Goal: Information Seeking & Learning: Check status

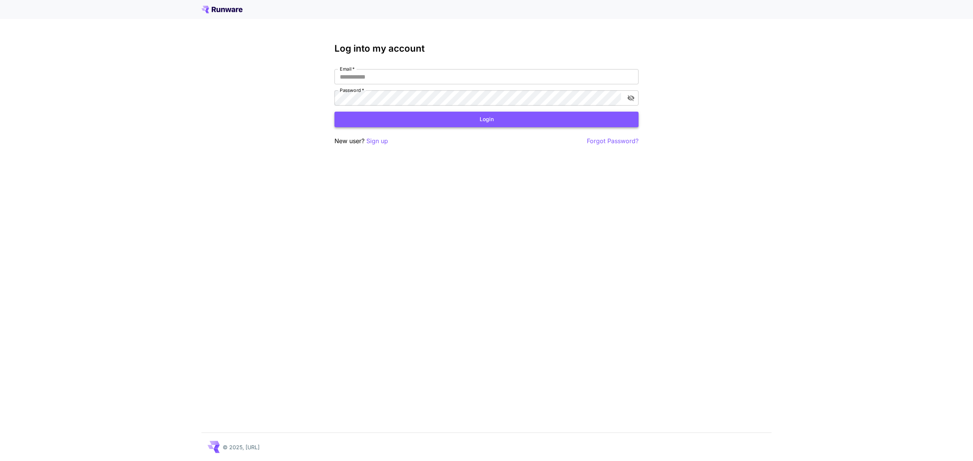
type input "**********"
click at [482, 116] on button "Login" at bounding box center [486, 120] width 304 height 16
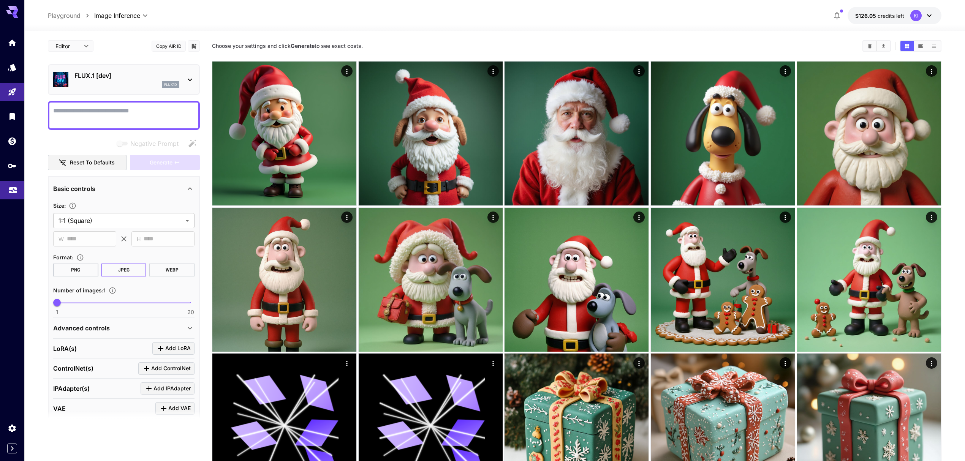
click at [7, 187] on link at bounding box center [12, 190] width 24 height 19
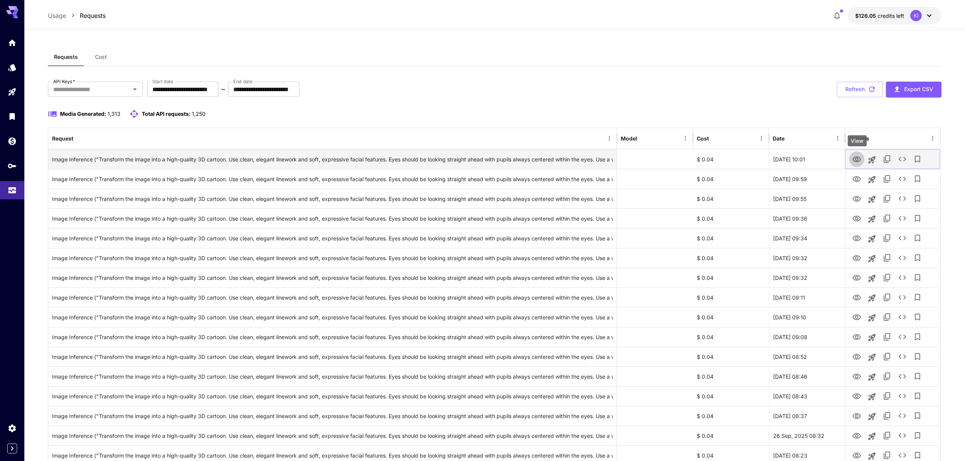
click at [856, 163] on icon "View" at bounding box center [856, 159] width 9 height 9
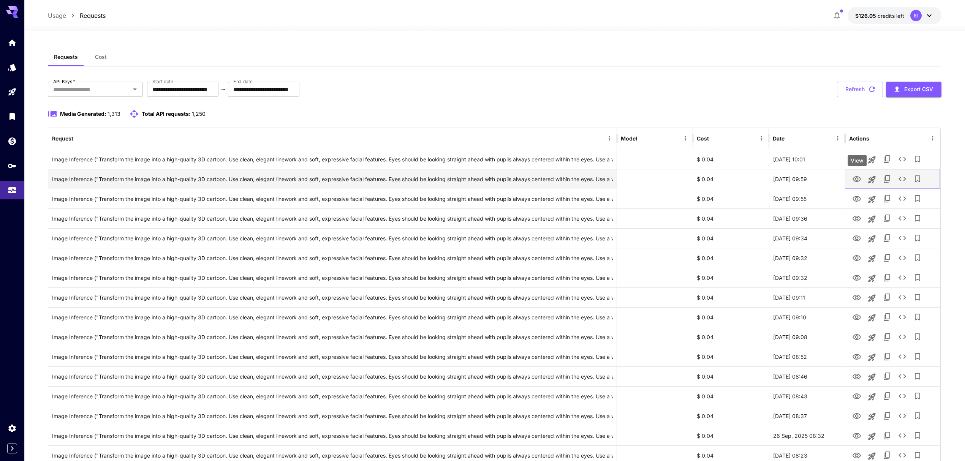
click at [858, 179] on icon "View" at bounding box center [857, 179] width 8 height 6
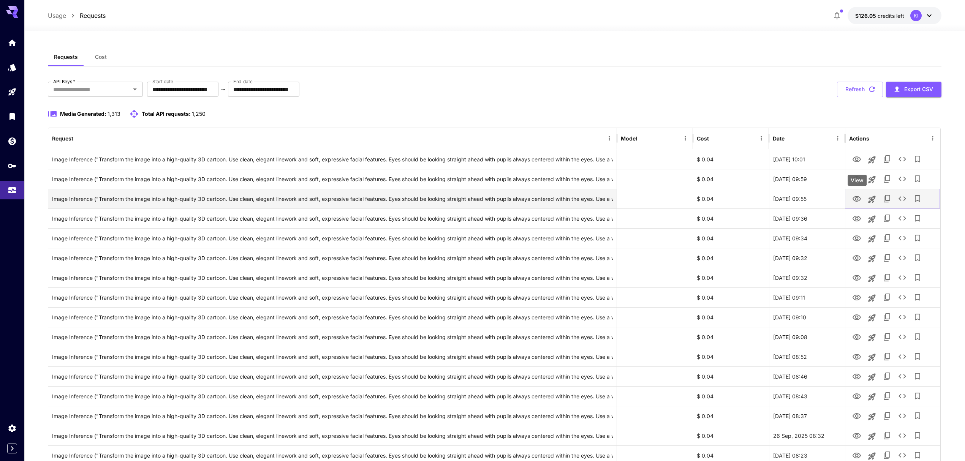
click at [857, 201] on icon "View" at bounding box center [857, 199] width 8 height 6
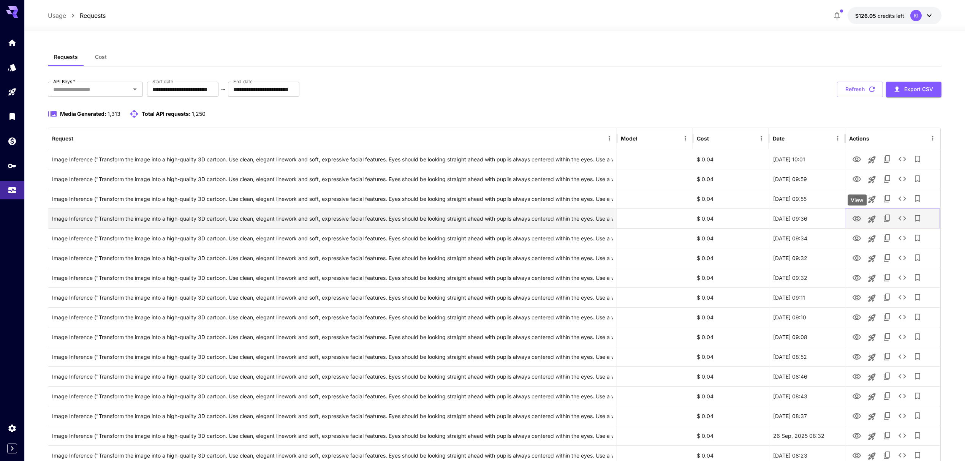
click at [857, 216] on icon "View" at bounding box center [856, 218] width 9 height 9
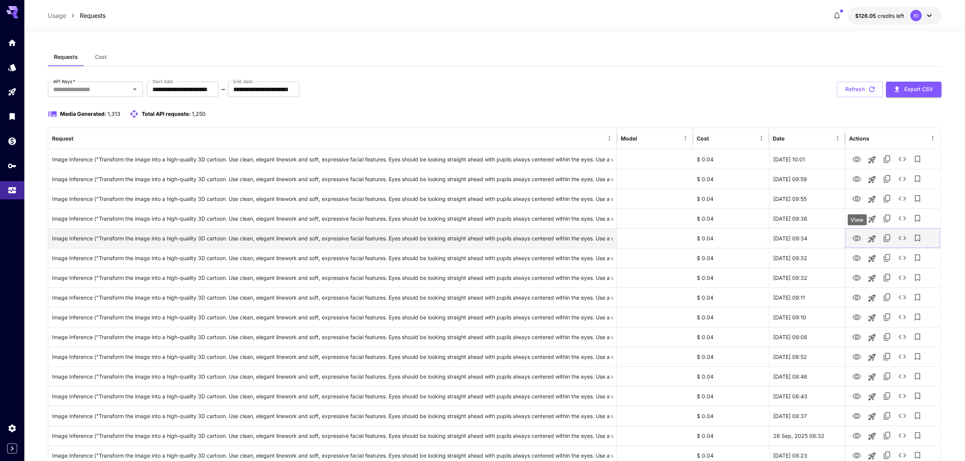
click at [856, 241] on icon "View" at bounding box center [856, 238] width 9 height 9
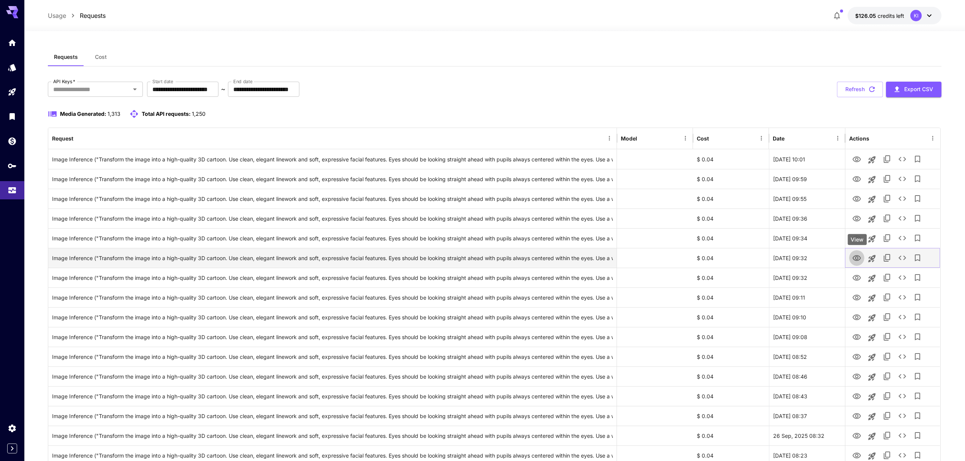
click at [856, 259] on icon "View" at bounding box center [856, 258] width 9 height 9
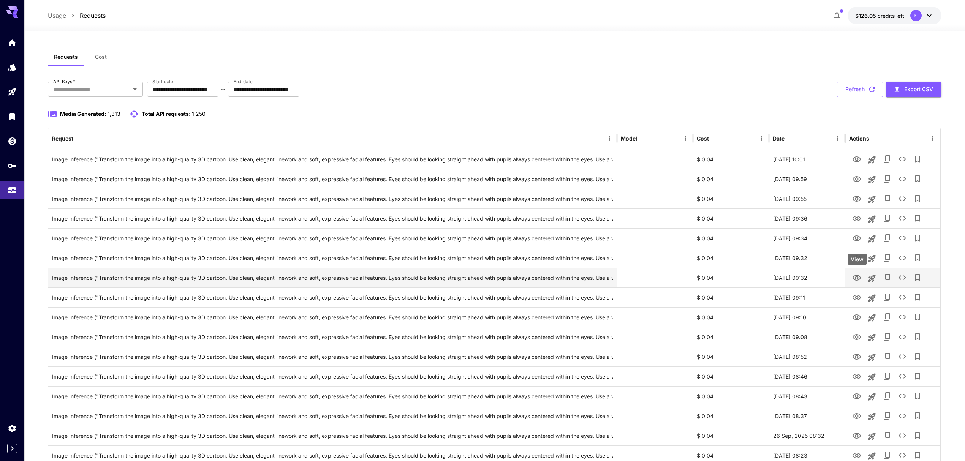
click at [858, 280] on icon "View" at bounding box center [857, 278] width 8 height 6
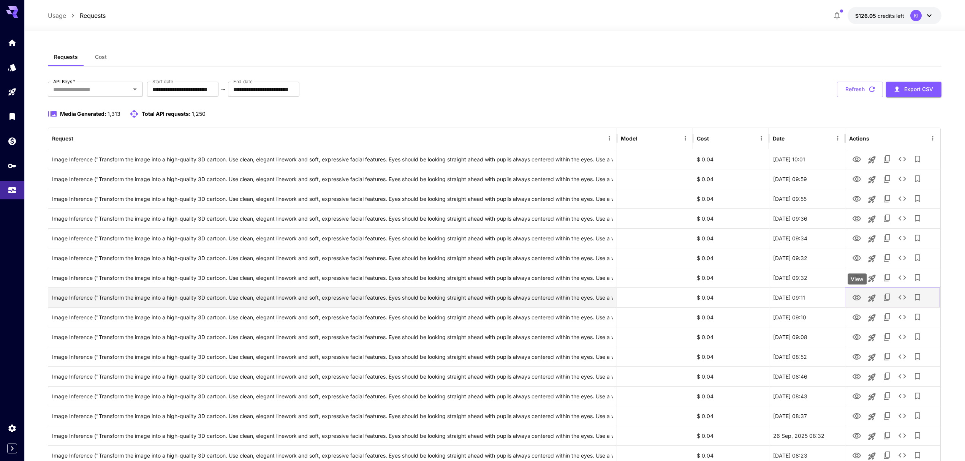
click at [858, 296] on icon "View" at bounding box center [856, 297] width 9 height 9
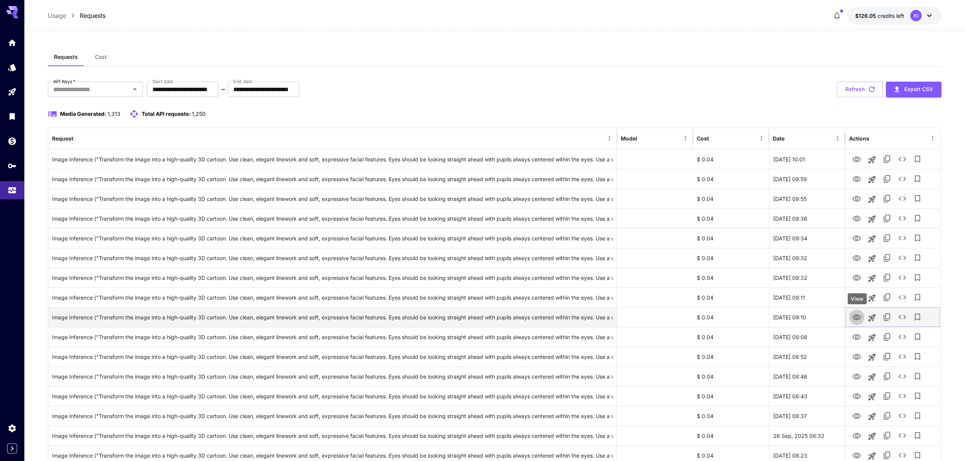
click at [853, 314] on icon "View" at bounding box center [856, 317] width 9 height 9
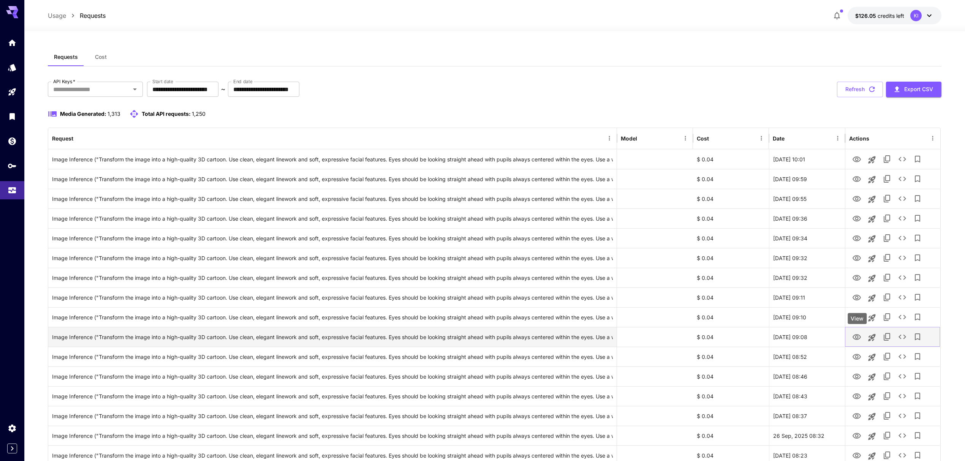
click at [856, 341] on icon "View" at bounding box center [856, 337] width 9 height 9
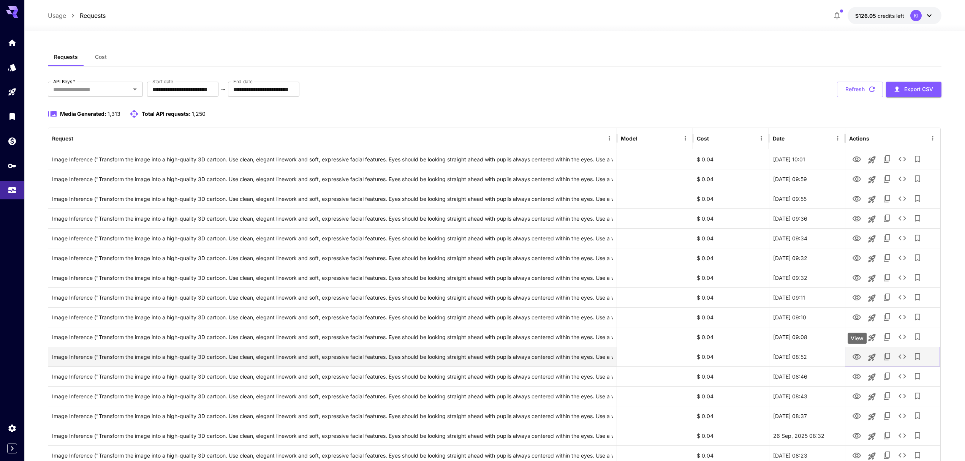
click at [855, 358] on icon "View" at bounding box center [856, 357] width 9 height 9
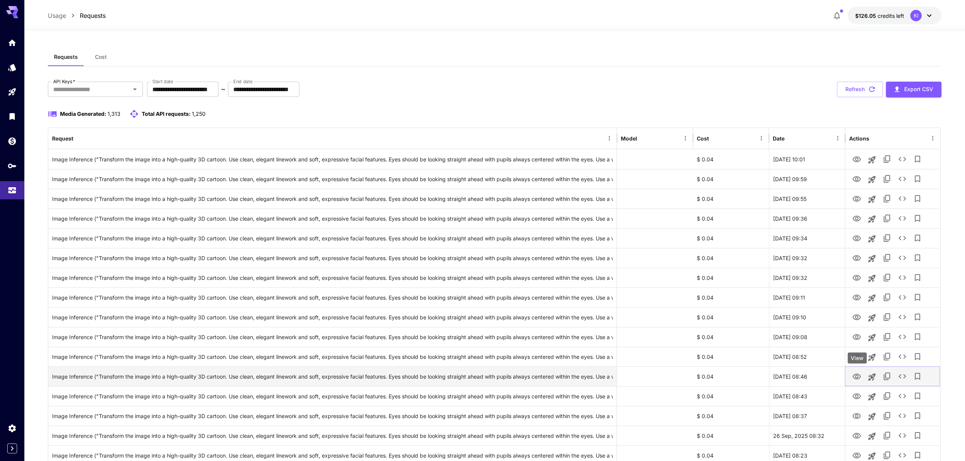
click at [858, 378] on icon "View" at bounding box center [856, 376] width 9 height 9
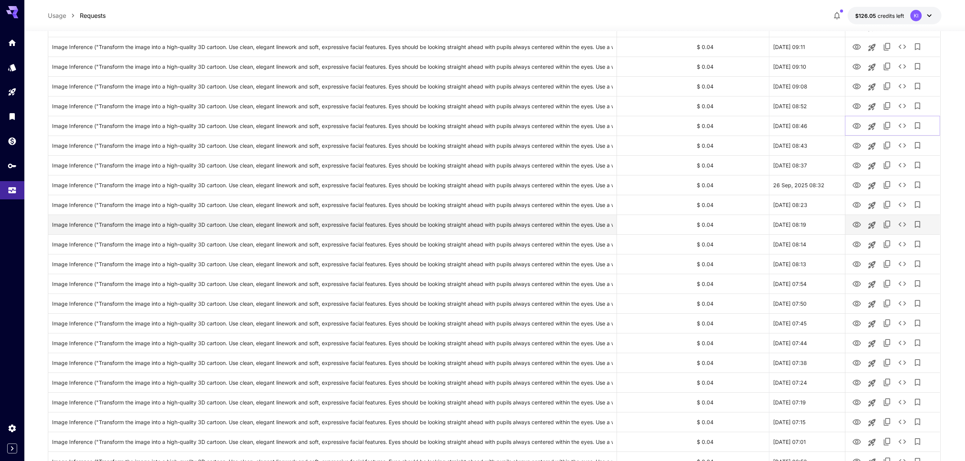
scroll to position [253, 0]
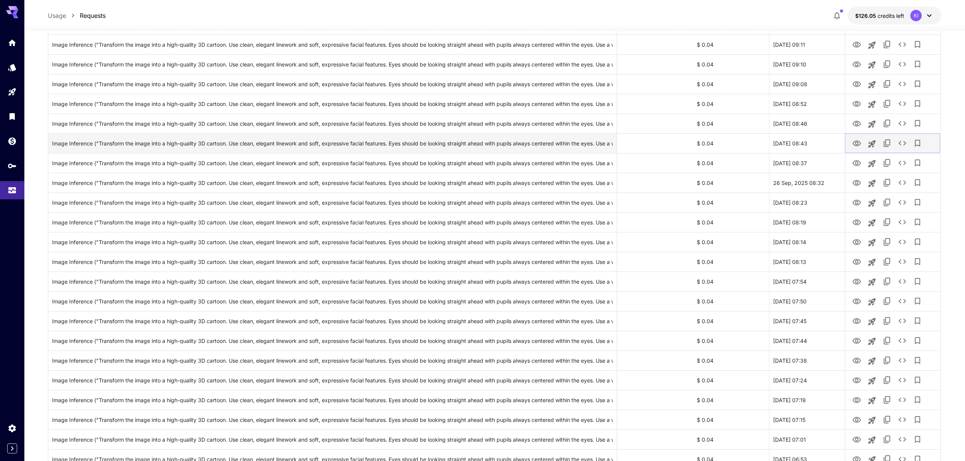
click at [855, 145] on icon "View" at bounding box center [856, 143] width 9 height 9
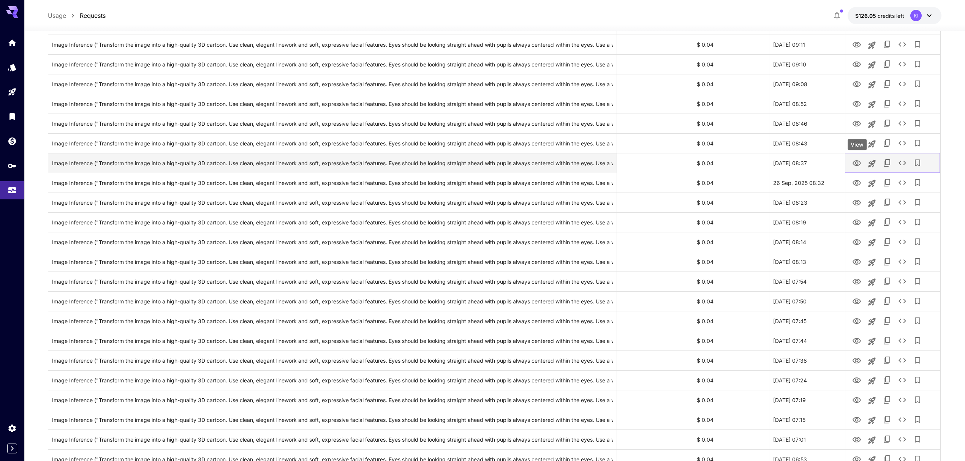
click at [862, 166] on button "View" at bounding box center [856, 163] width 15 height 16
click at [853, 161] on icon "View" at bounding box center [856, 163] width 9 height 9
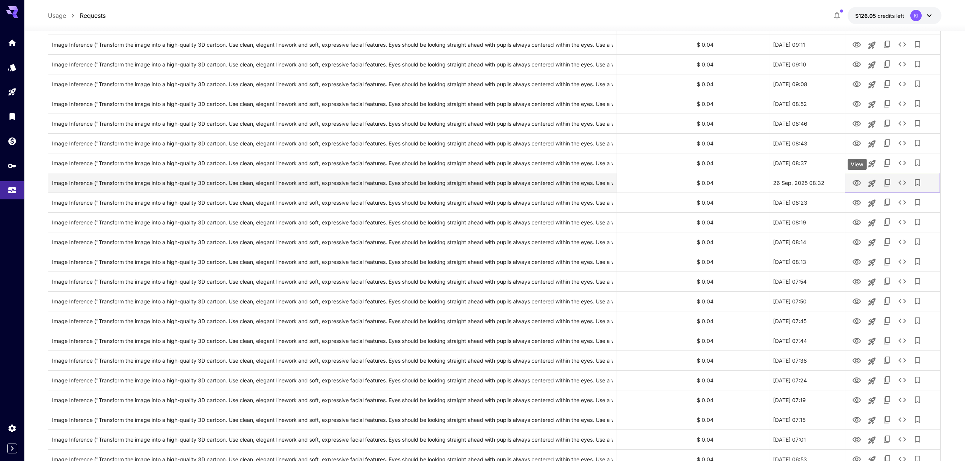
click at [856, 182] on icon "View" at bounding box center [857, 183] width 8 height 6
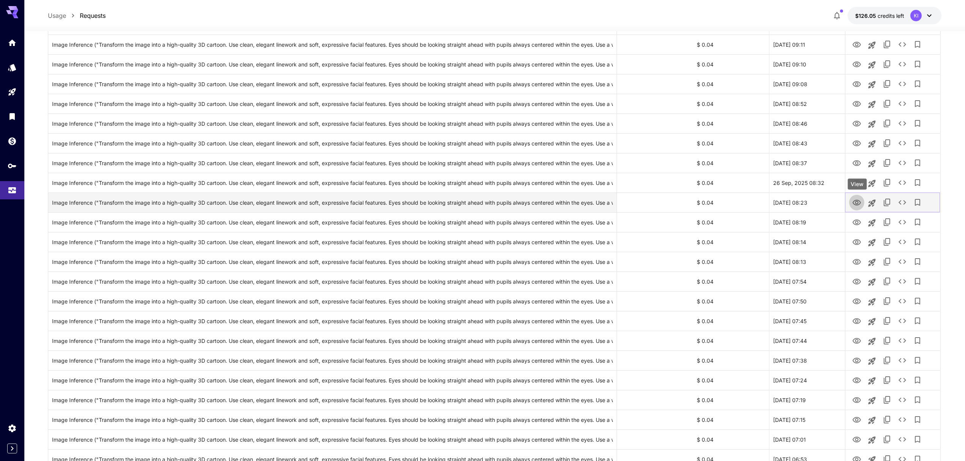
click at [856, 201] on icon "View" at bounding box center [857, 203] width 8 height 6
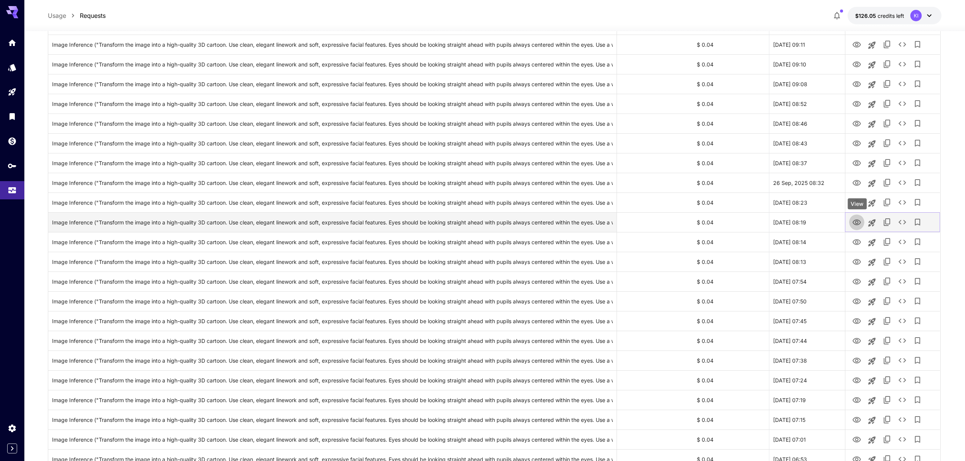
click at [859, 220] on icon "View" at bounding box center [857, 223] width 8 height 6
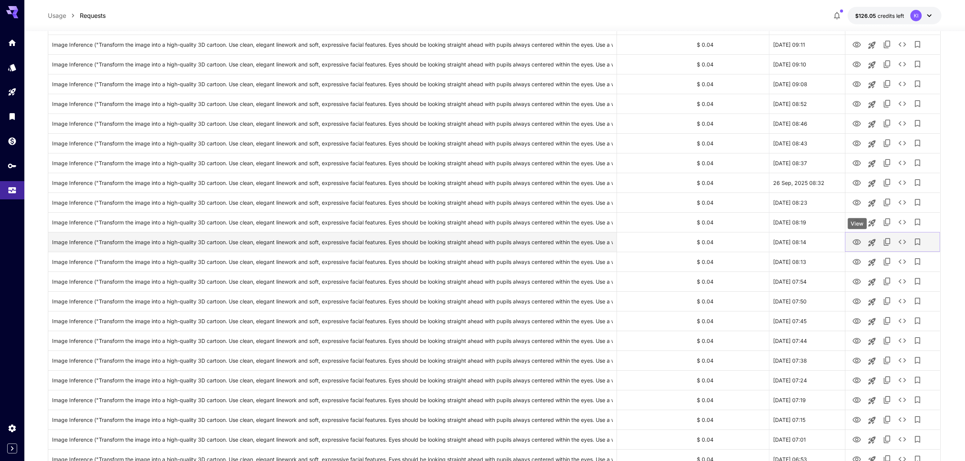
click at [859, 243] on icon "View" at bounding box center [856, 242] width 9 height 9
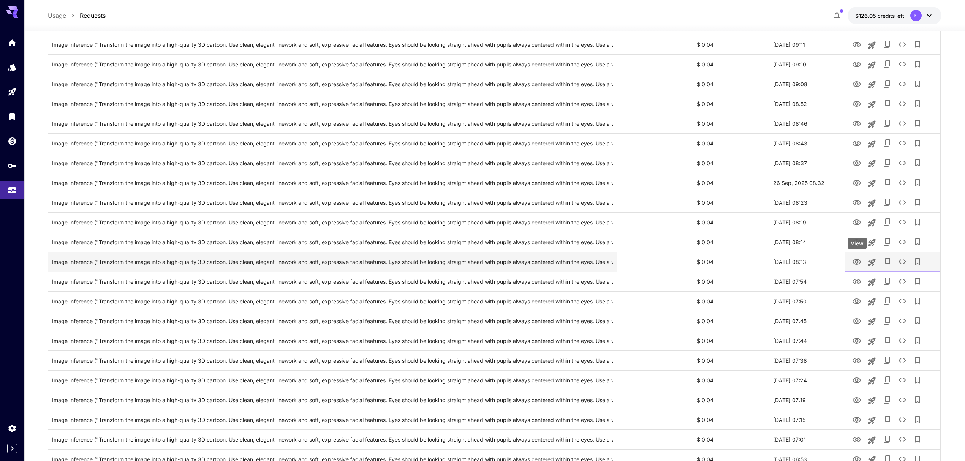
click at [855, 259] on icon "View" at bounding box center [856, 262] width 9 height 9
click at [856, 280] on icon "View" at bounding box center [856, 281] width 9 height 9
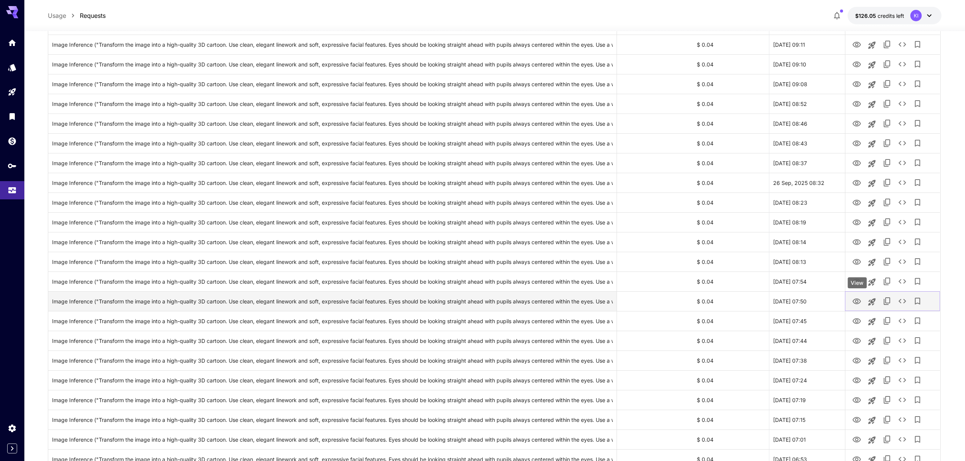
click at [856, 302] on icon "View" at bounding box center [857, 302] width 8 height 6
click at [853, 318] on icon "View" at bounding box center [856, 321] width 9 height 9
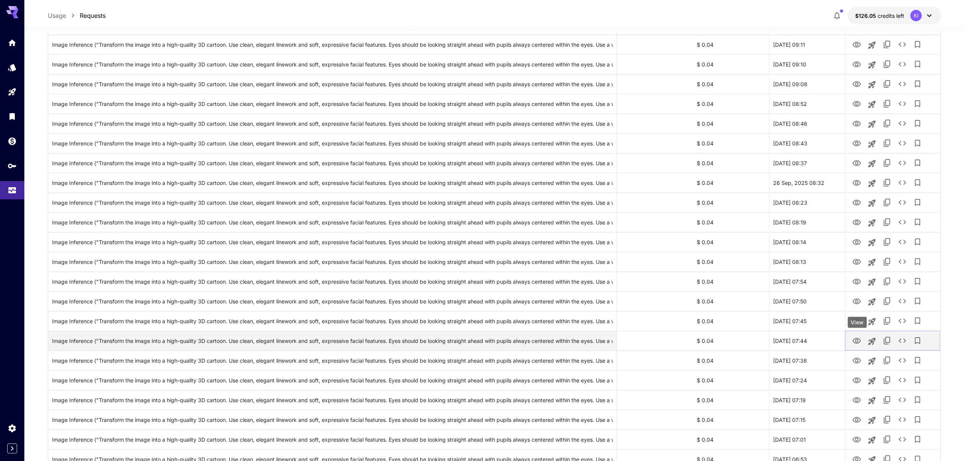
click at [854, 340] on icon "View" at bounding box center [857, 341] width 8 height 6
click at [856, 357] on icon "View" at bounding box center [856, 360] width 9 height 9
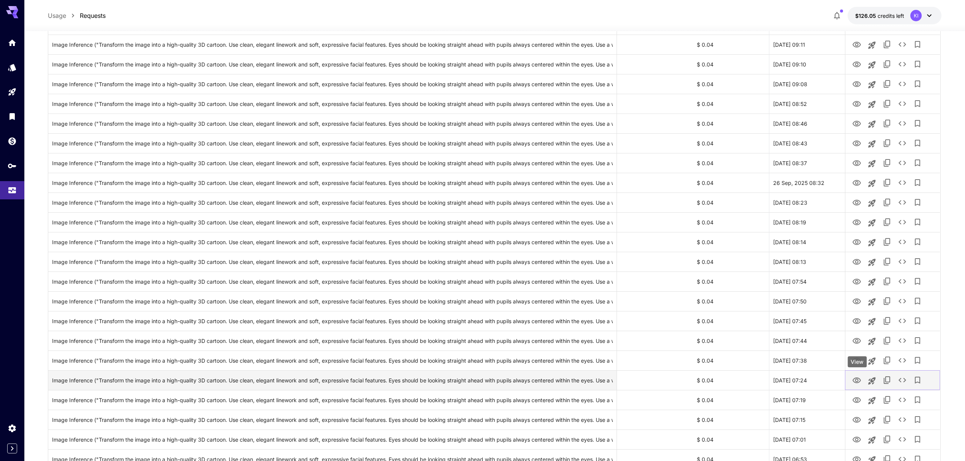
click at [857, 376] on icon "View" at bounding box center [856, 380] width 9 height 9
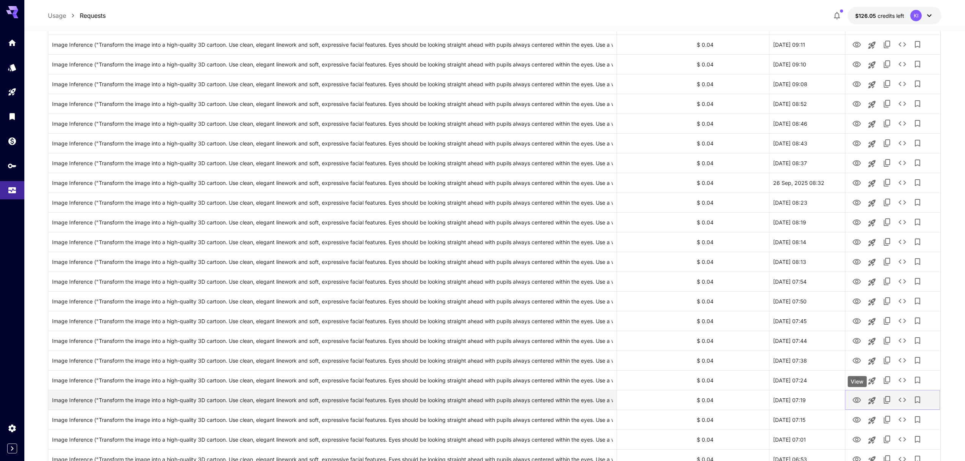
click at [853, 399] on icon "View" at bounding box center [856, 400] width 9 height 9
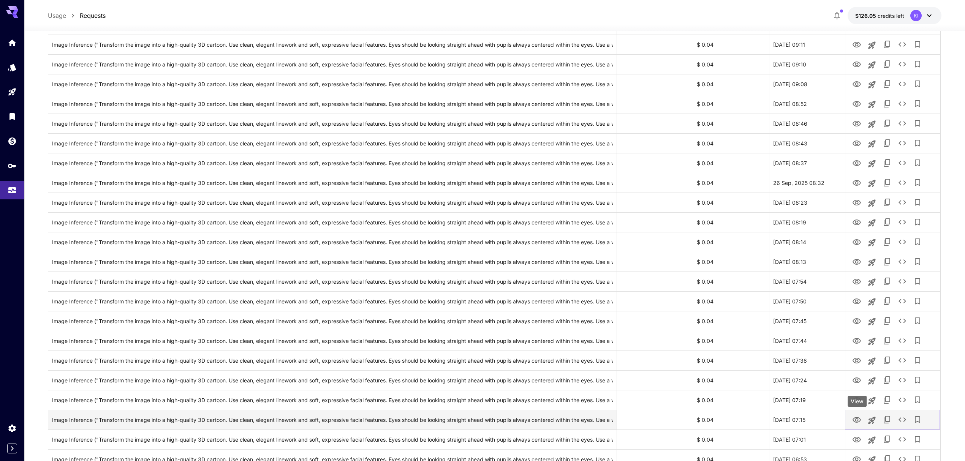
click at [856, 420] on icon "View" at bounding box center [857, 420] width 8 height 6
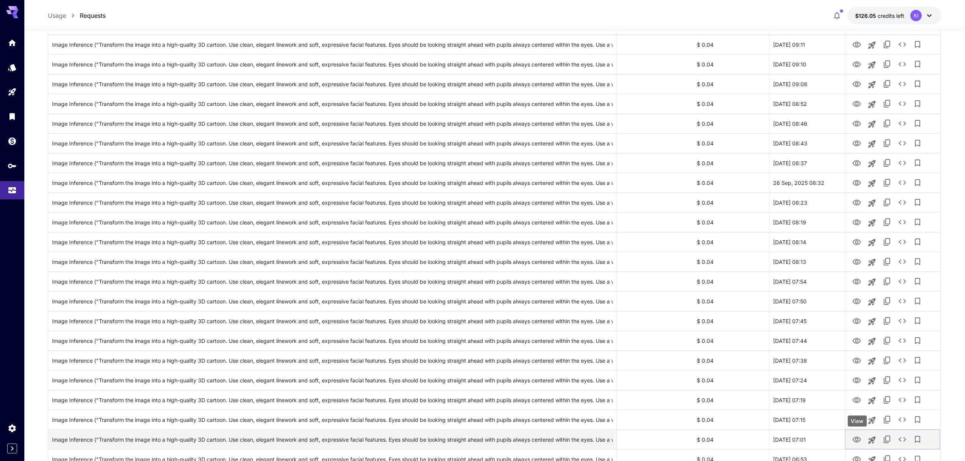
click at [856, 441] on icon "View" at bounding box center [857, 440] width 8 height 6
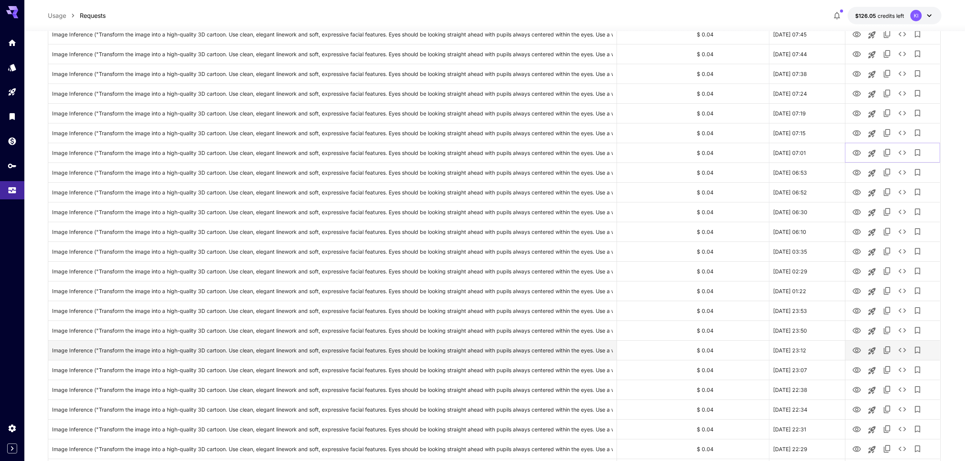
scroll to position [557, 0]
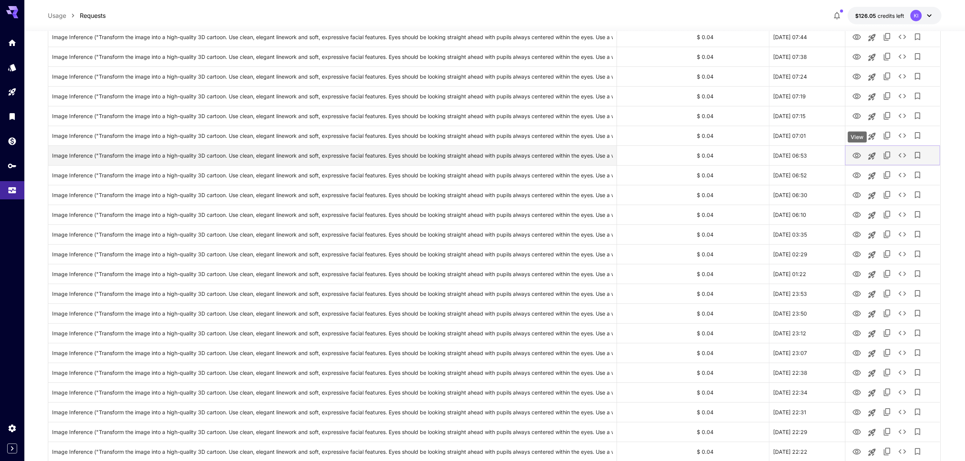
click at [854, 157] on icon "View" at bounding box center [857, 156] width 8 height 6
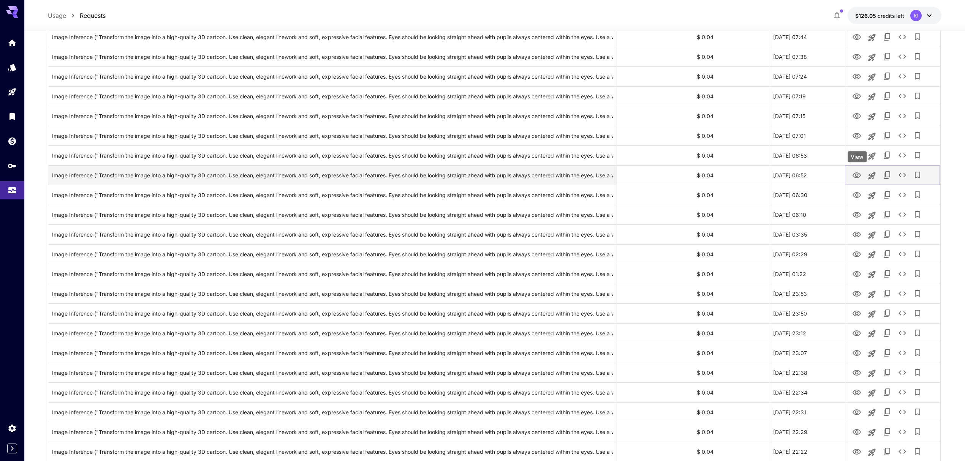
click at [859, 177] on icon "View" at bounding box center [856, 175] width 9 height 9
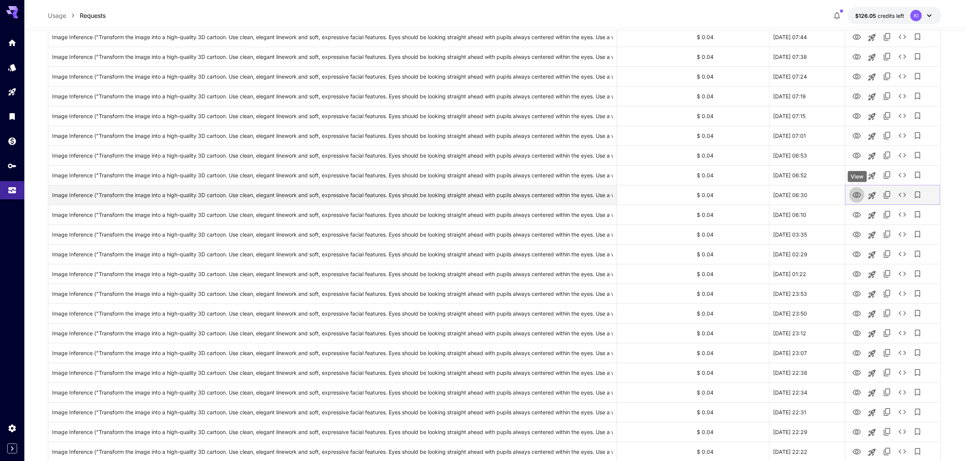
click at [857, 192] on icon "View" at bounding box center [856, 195] width 9 height 9
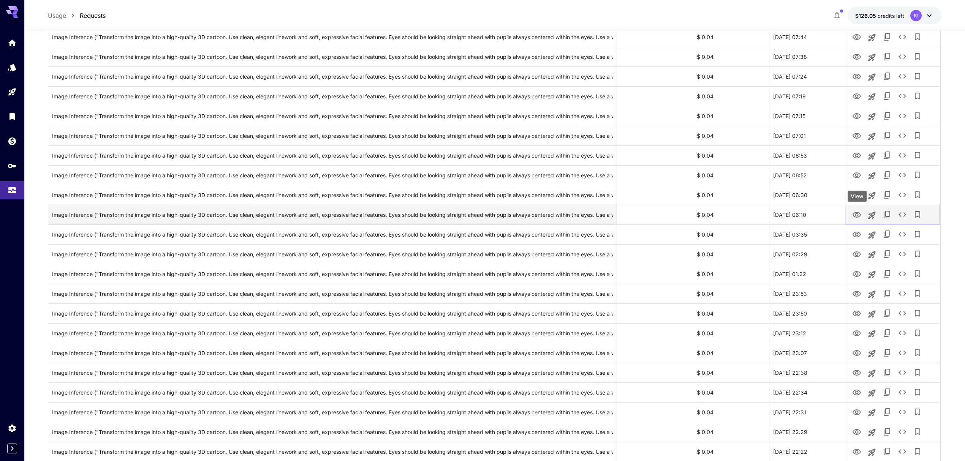
click at [853, 213] on icon "View" at bounding box center [856, 215] width 9 height 9
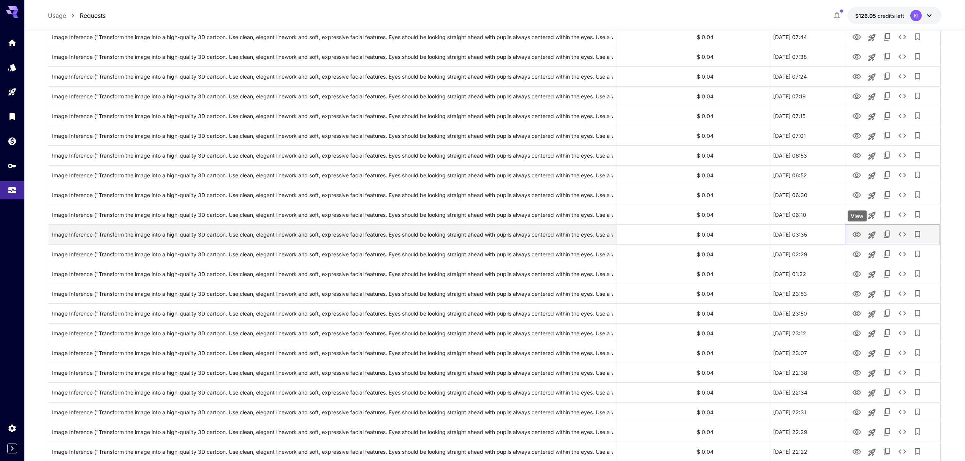
click at [856, 236] on icon "View" at bounding box center [857, 235] width 8 height 6
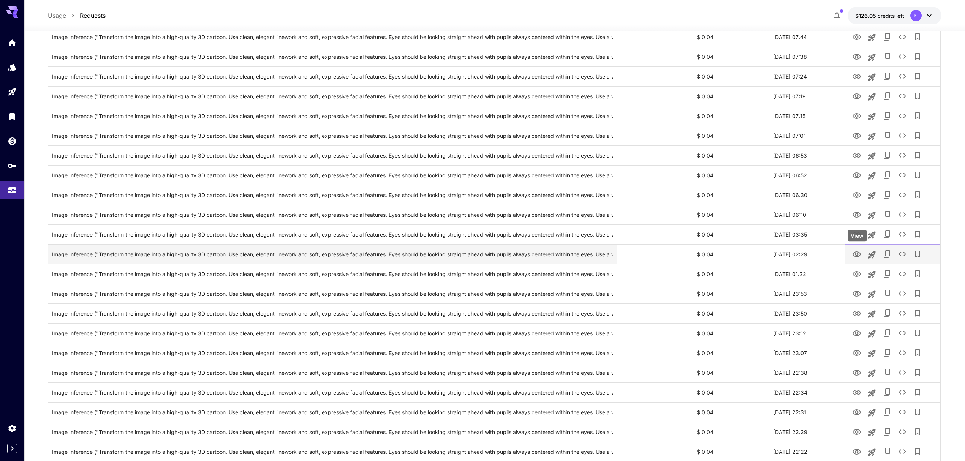
click at [857, 257] on icon "View" at bounding box center [857, 255] width 8 height 6
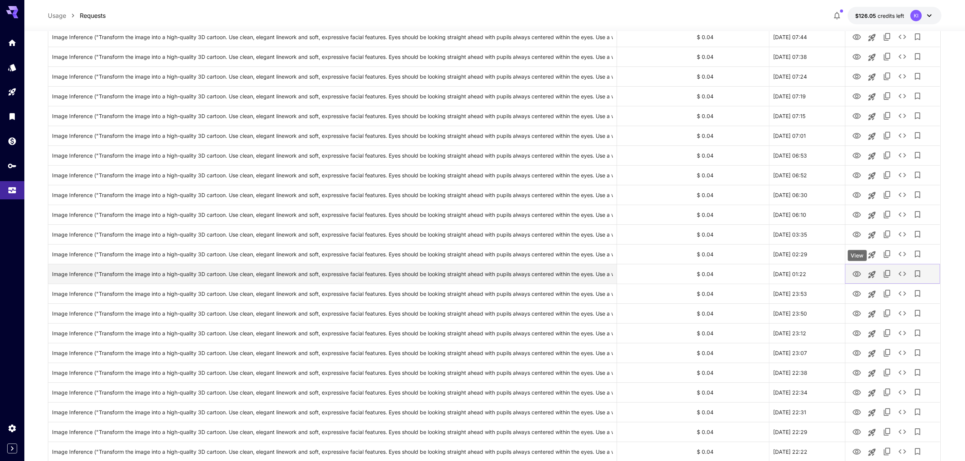
click at [853, 274] on icon "View" at bounding box center [857, 274] width 8 height 6
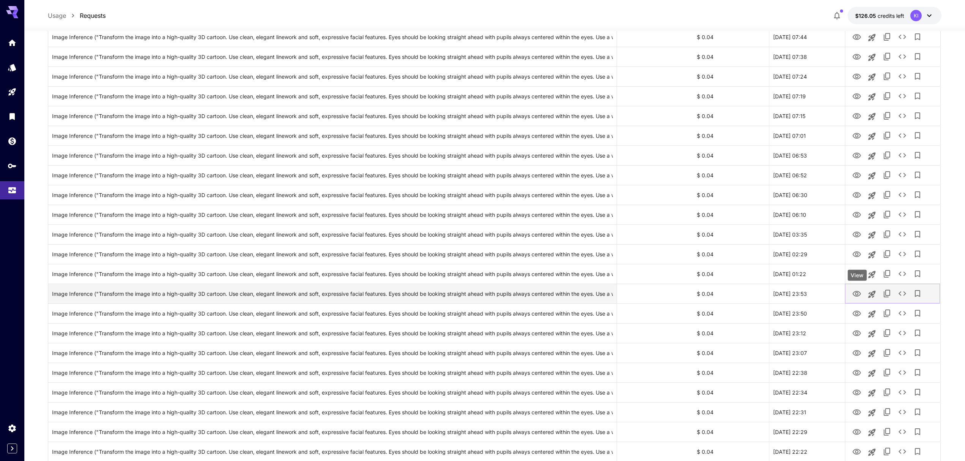
click at [853, 294] on icon "View" at bounding box center [856, 294] width 9 height 9
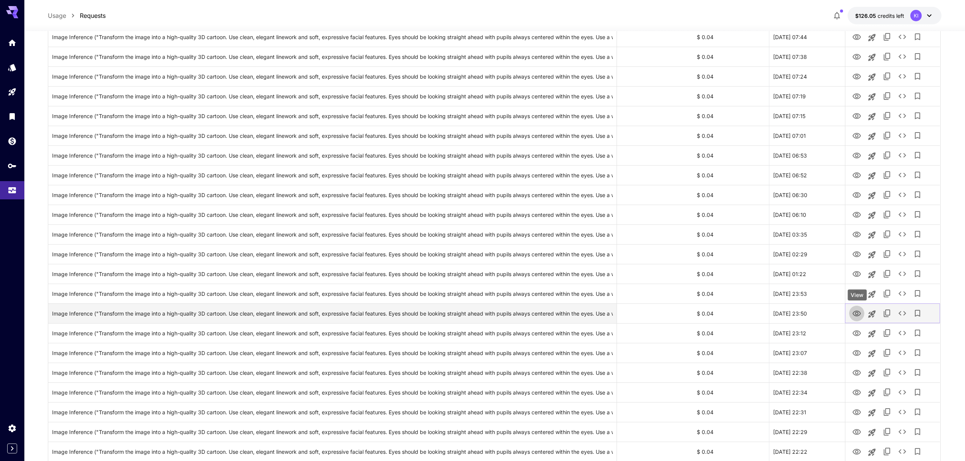
click at [855, 313] on icon "View" at bounding box center [856, 313] width 9 height 9
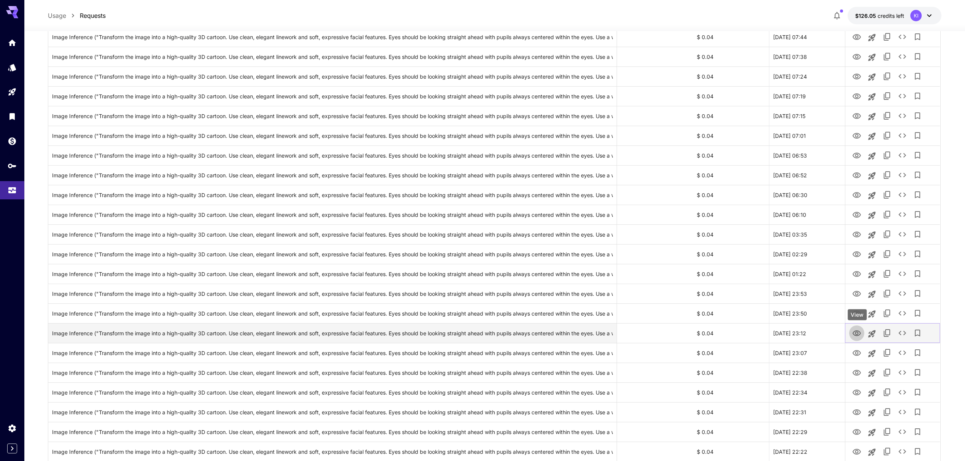
click at [856, 334] on icon "View" at bounding box center [857, 334] width 8 height 6
click at [853, 350] on icon "View" at bounding box center [856, 353] width 9 height 9
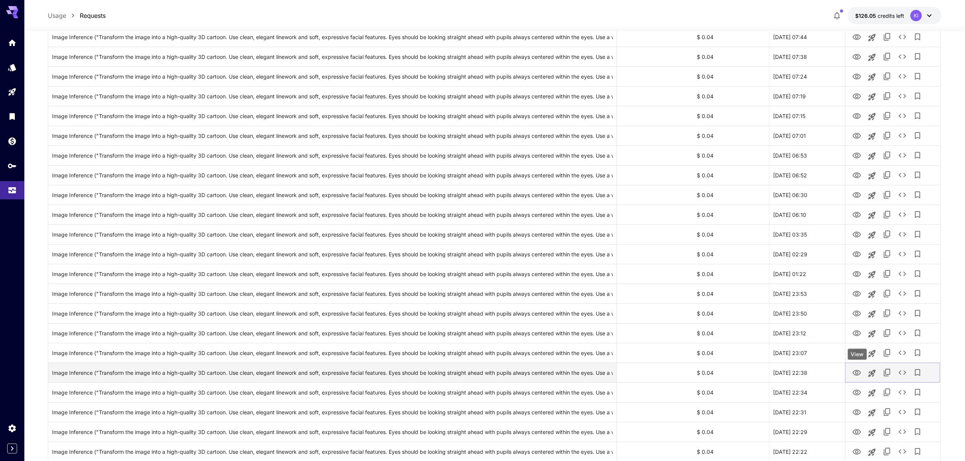
click at [856, 371] on icon "View" at bounding box center [857, 373] width 8 height 6
click at [853, 393] on icon "View" at bounding box center [857, 393] width 8 height 6
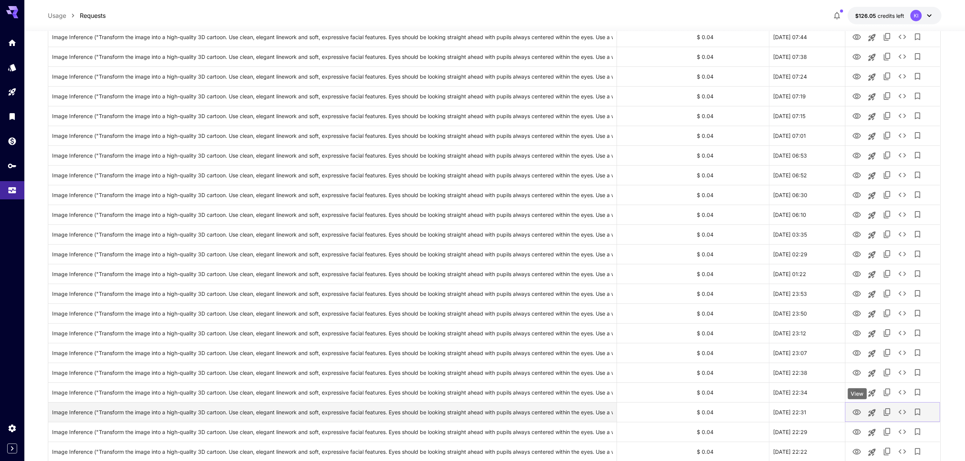
click at [853, 408] on link "View" at bounding box center [856, 411] width 9 height 9
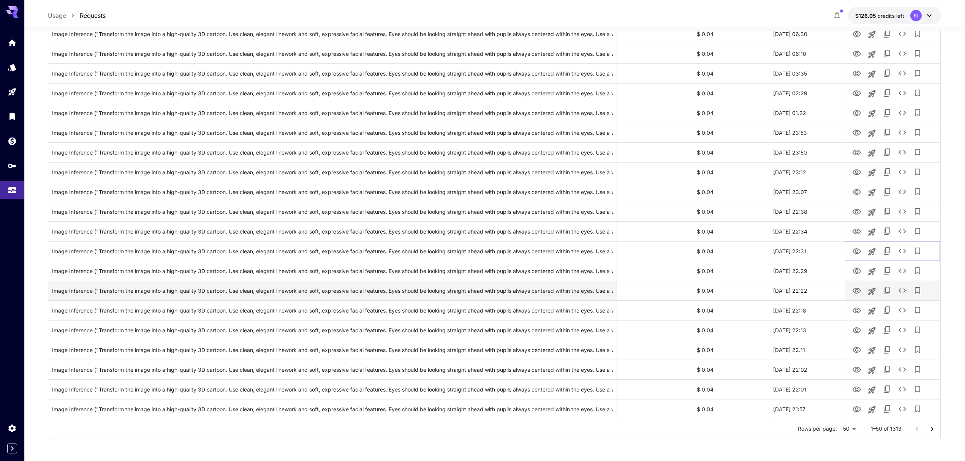
scroll to position [719, 0]
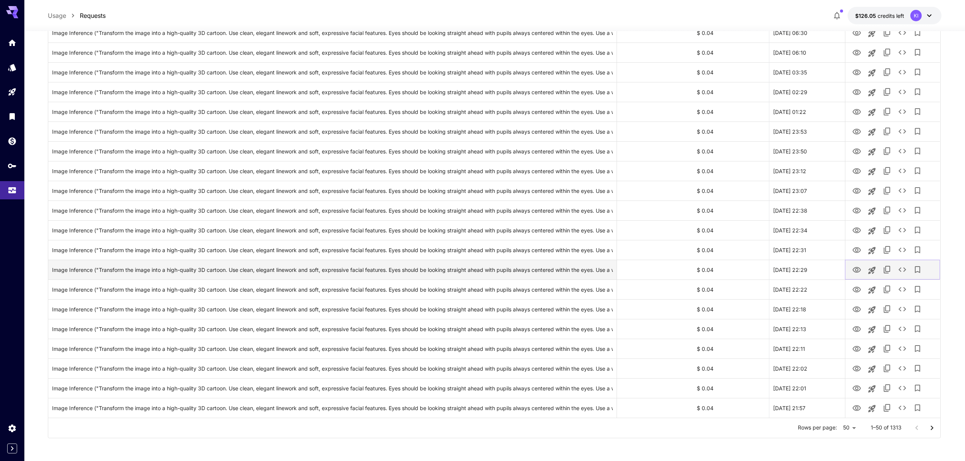
click at [858, 268] on icon "View" at bounding box center [856, 270] width 9 height 9
click at [856, 294] on icon "View" at bounding box center [856, 289] width 9 height 9
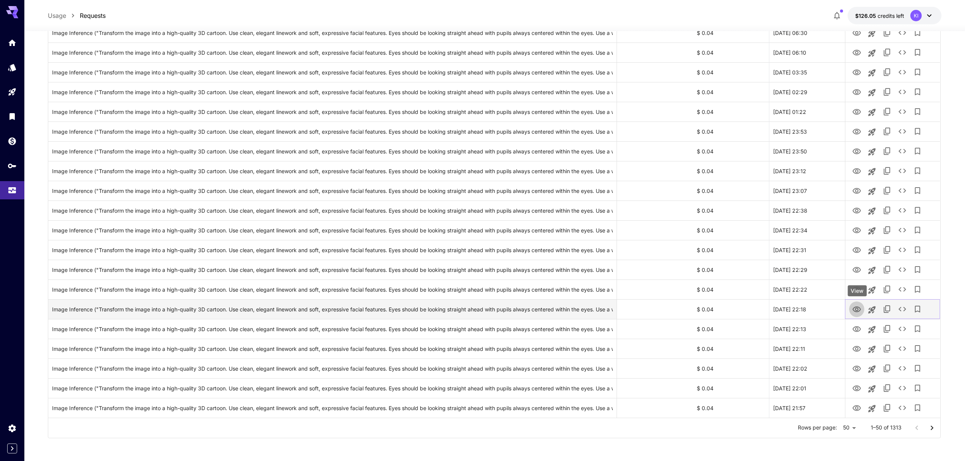
click at [856, 308] on icon "View" at bounding box center [856, 309] width 9 height 9
click at [856, 327] on icon "View" at bounding box center [856, 329] width 9 height 9
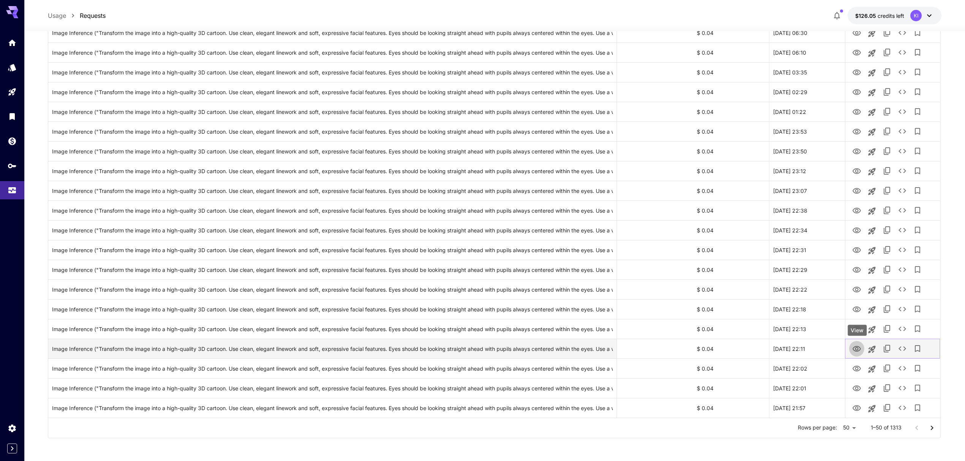
click at [858, 350] on icon "View" at bounding box center [857, 349] width 8 height 6
click at [861, 367] on icon "View" at bounding box center [856, 368] width 9 height 9
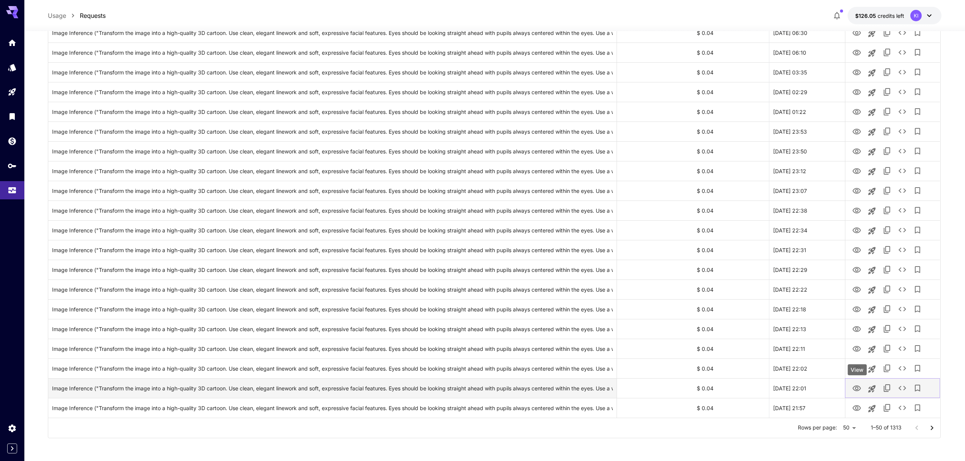
click at [856, 388] on icon "View" at bounding box center [857, 389] width 8 height 6
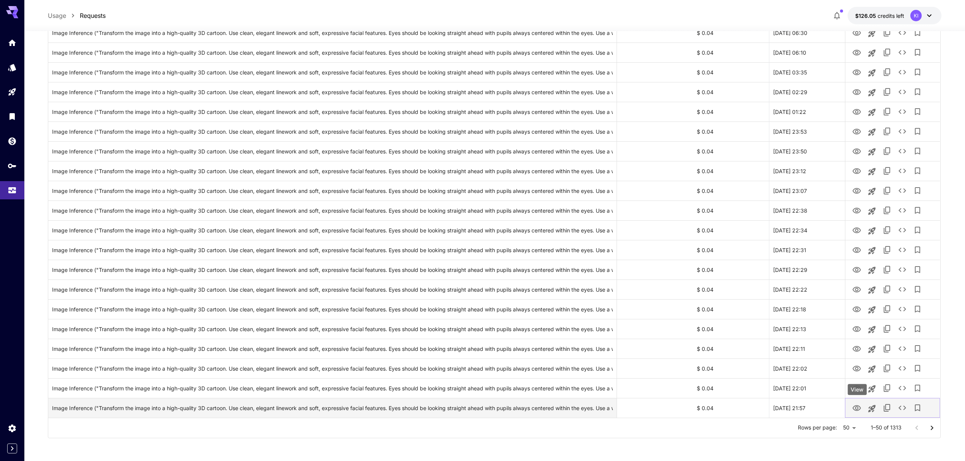
click at [858, 407] on icon "View" at bounding box center [856, 408] width 9 height 9
click at [926, 428] on button "Go to next page" at bounding box center [931, 428] width 15 height 15
click at [914, 431] on icon "Go to previous page" at bounding box center [916, 428] width 9 height 9
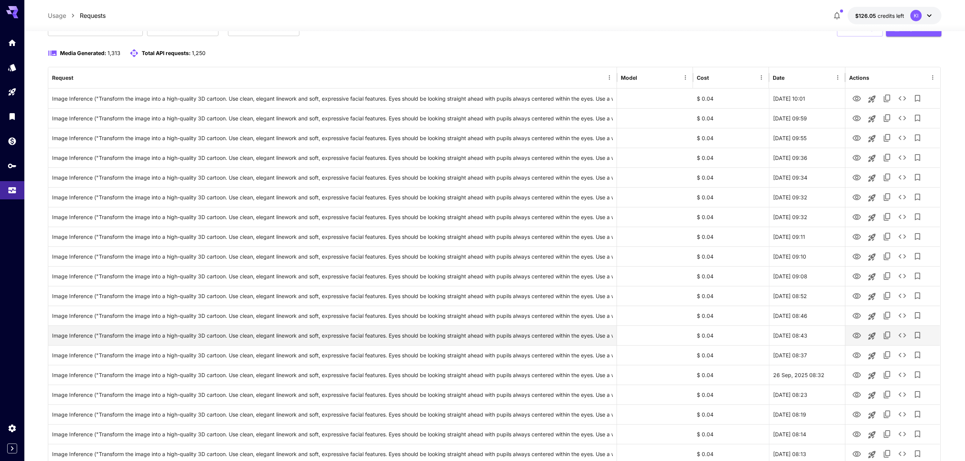
scroll to position [0, 0]
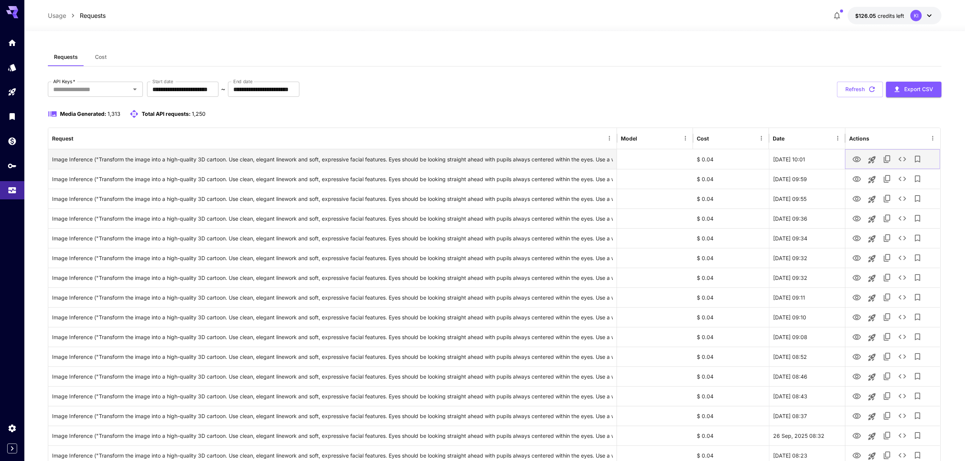
click at [855, 159] on icon "View" at bounding box center [856, 159] width 9 height 9
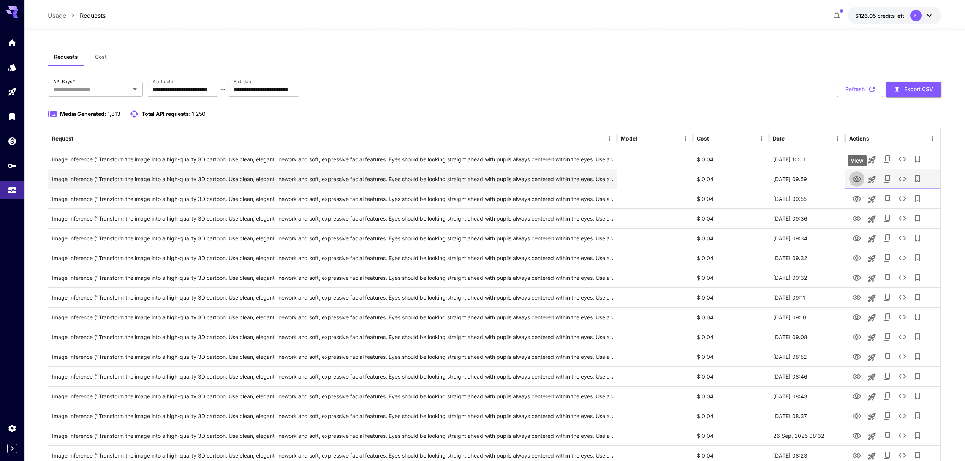
click at [860, 184] on icon "View" at bounding box center [856, 179] width 9 height 9
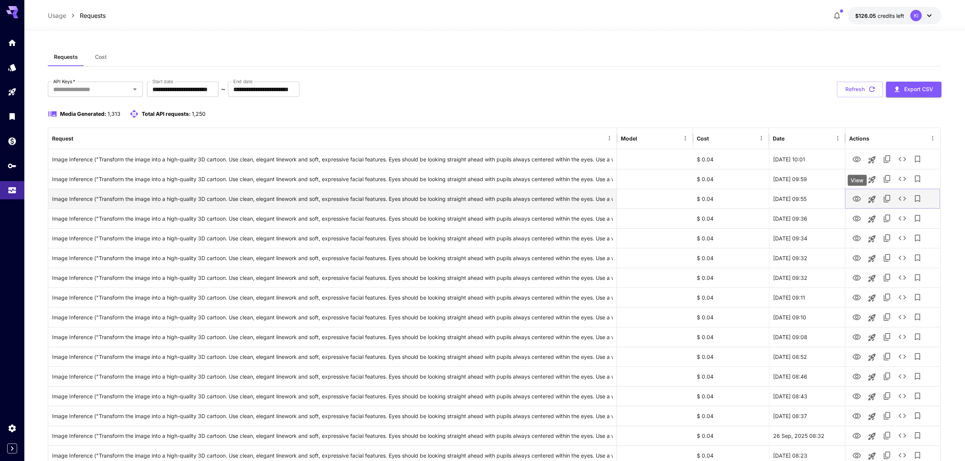
click at [857, 202] on icon "View" at bounding box center [857, 199] width 8 height 6
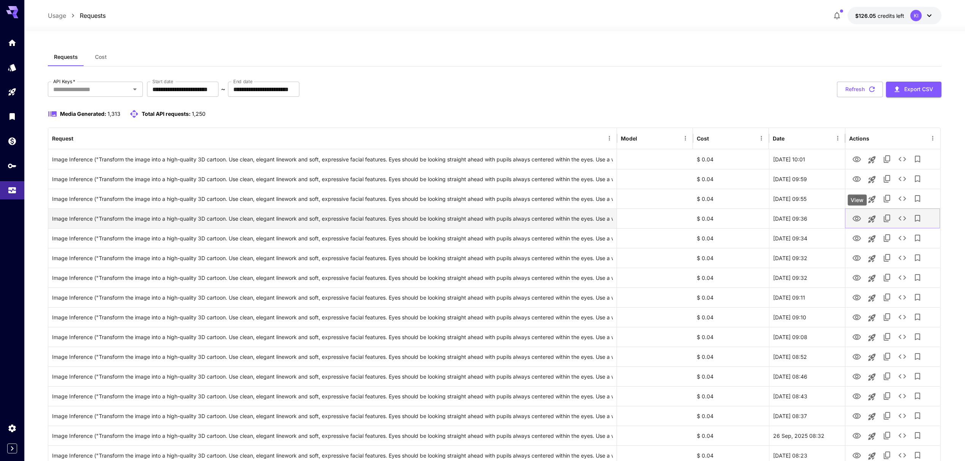
click at [858, 218] on icon "View" at bounding box center [857, 219] width 8 height 6
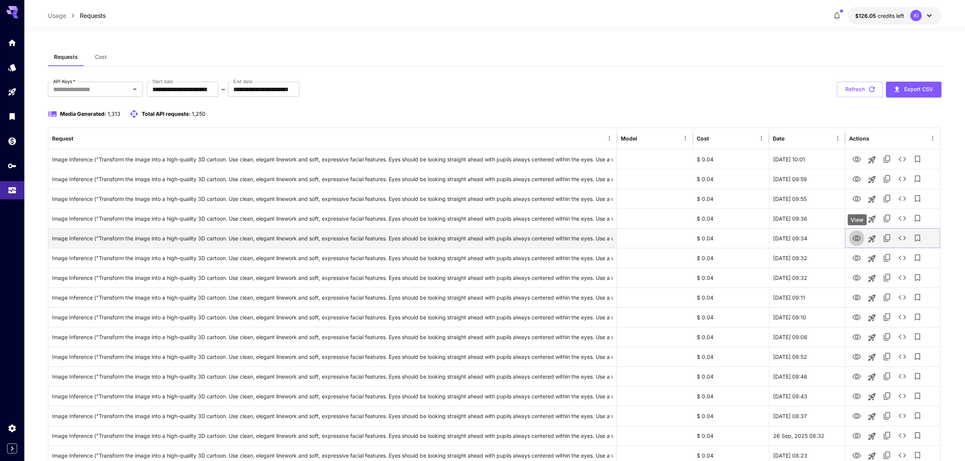
click at [855, 240] on icon "View" at bounding box center [856, 238] width 9 height 9
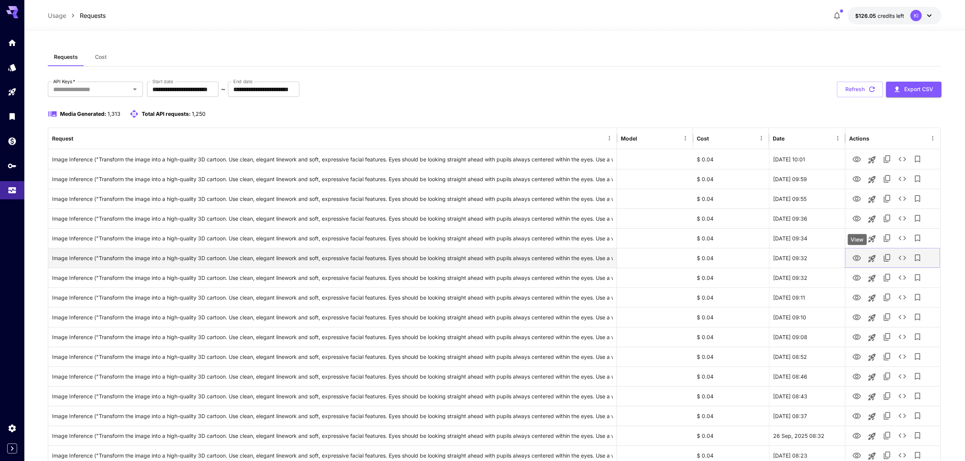
click at [854, 259] on icon "View" at bounding box center [857, 258] width 8 height 6
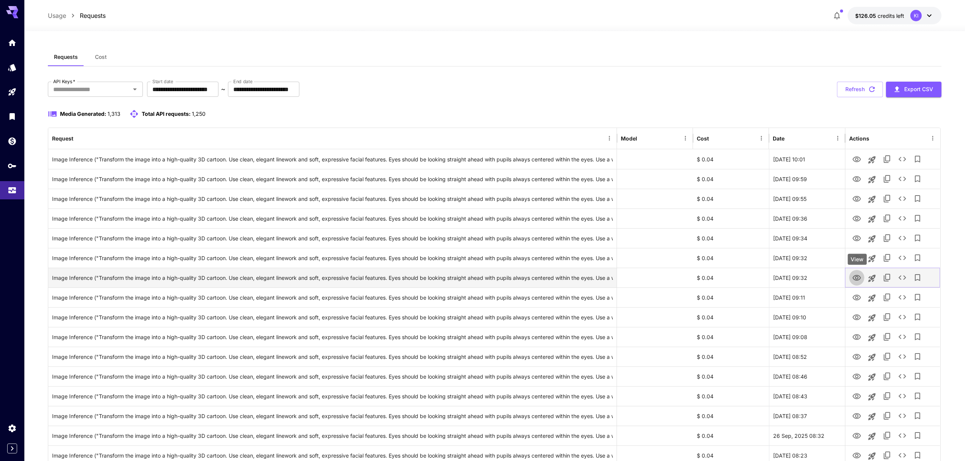
click at [858, 277] on icon "View" at bounding box center [857, 278] width 8 height 6
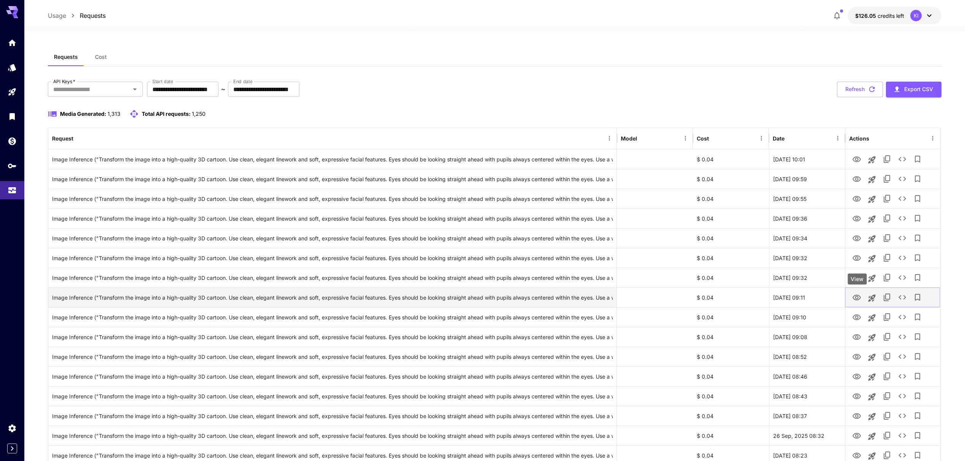
click at [855, 297] on icon "View" at bounding box center [856, 297] width 9 height 9
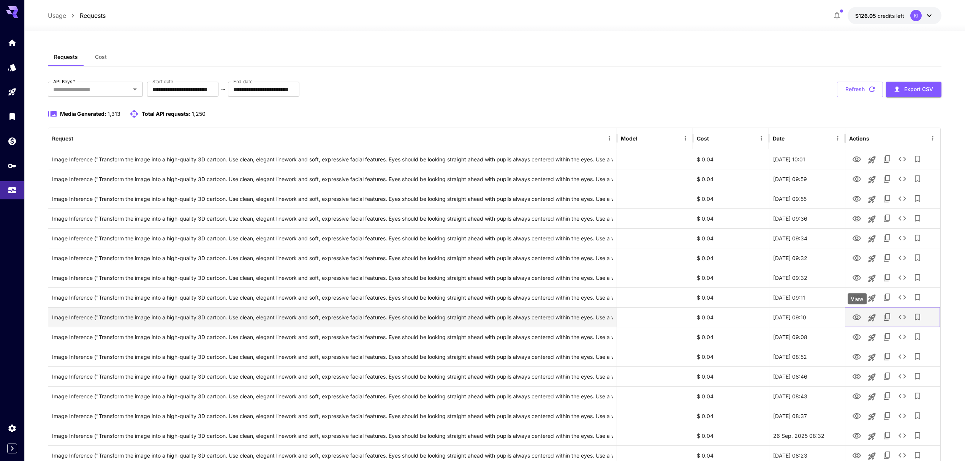
click at [856, 315] on icon "View" at bounding box center [857, 318] width 8 height 6
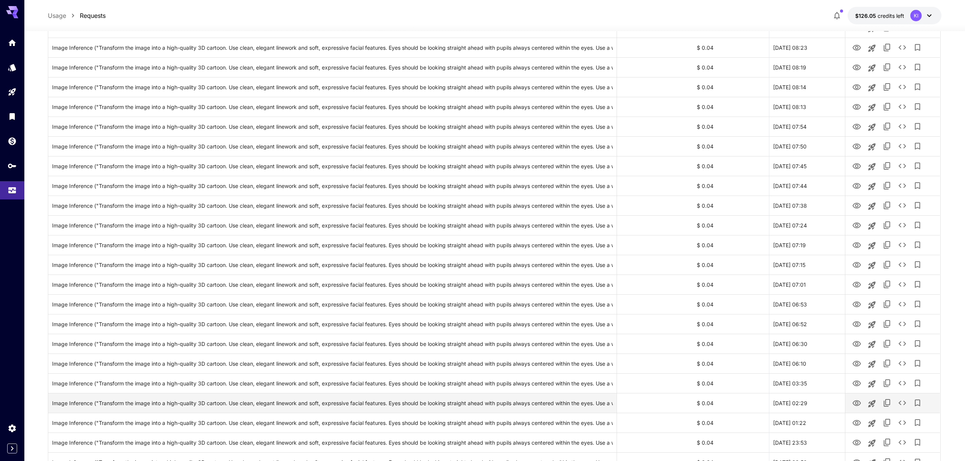
scroll to position [719, 0]
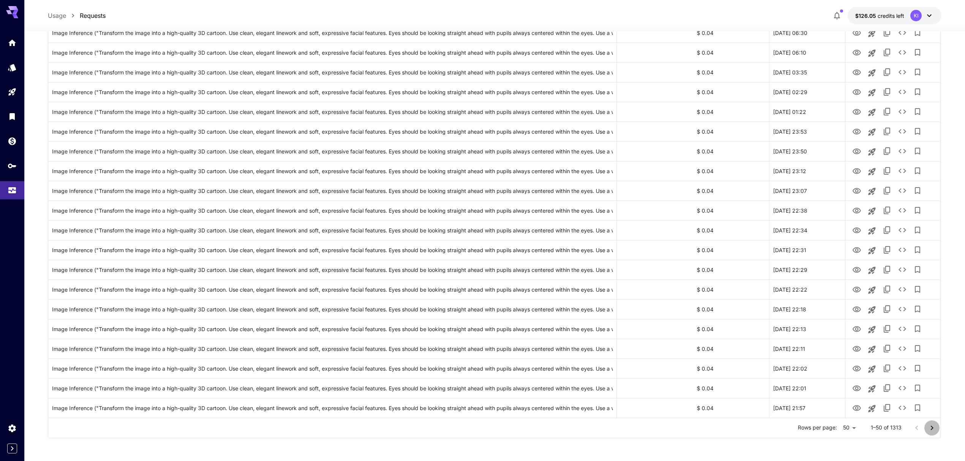
click at [934, 427] on icon "Go to next page" at bounding box center [932, 428] width 9 height 9
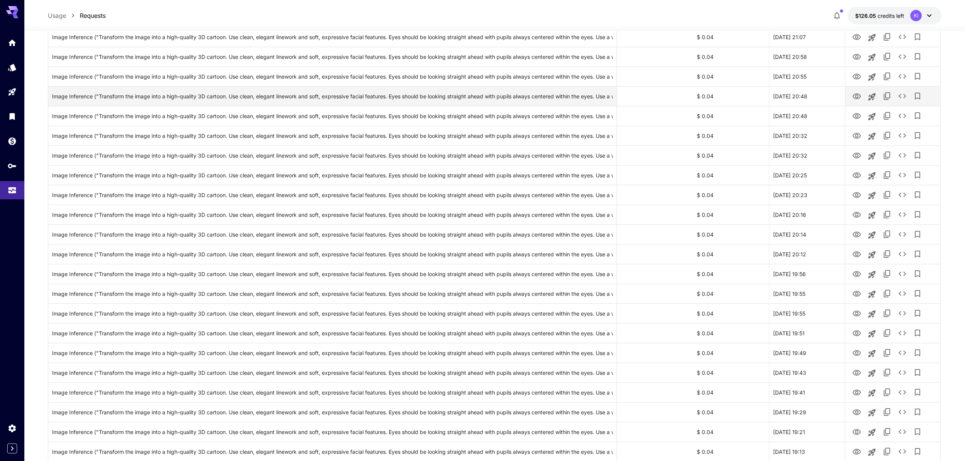
scroll to position [10, 0]
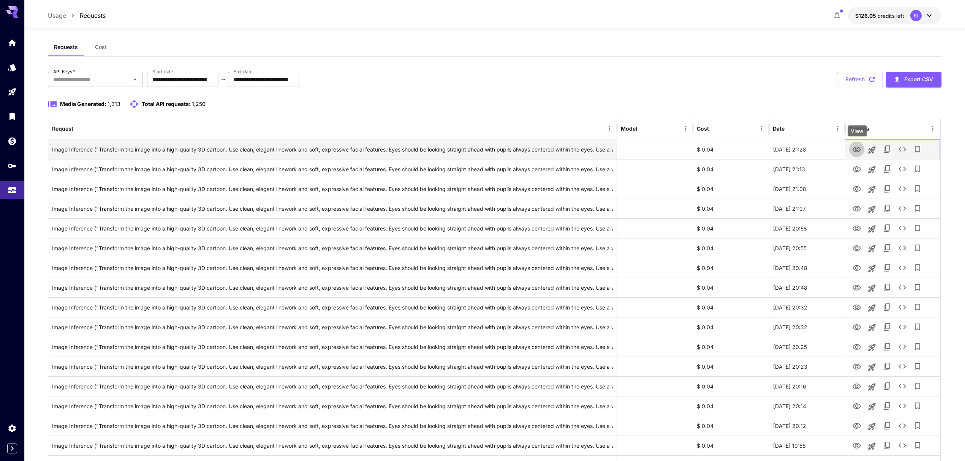
click at [856, 157] on button "View" at bounding box center [856, 149] width 15 height 16
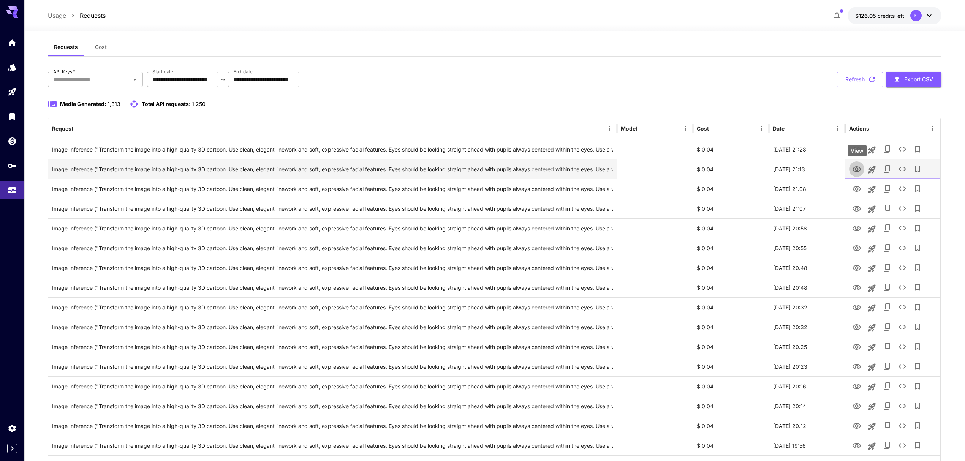
click at [855, 171] on icon "View" at bounding box center [857, 169] width 8 height 6
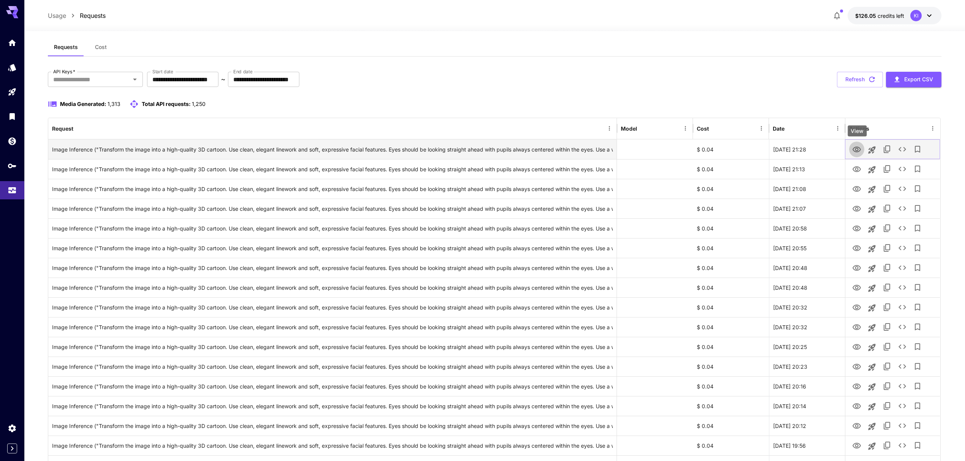
click at [856, 150] on icon "View" at bounding box center [856, 149] width 9 height 9
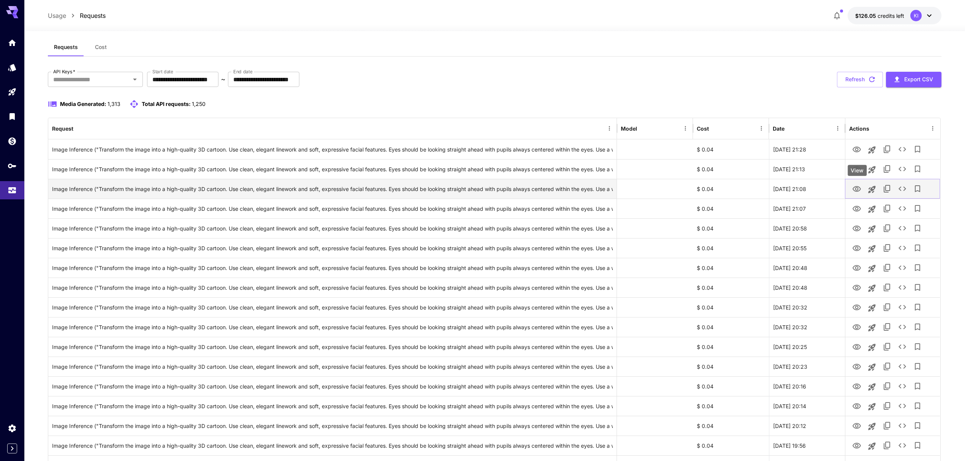
click at [856, 188] on icon "View" at bounding box center [857, 189] width 8 height 6
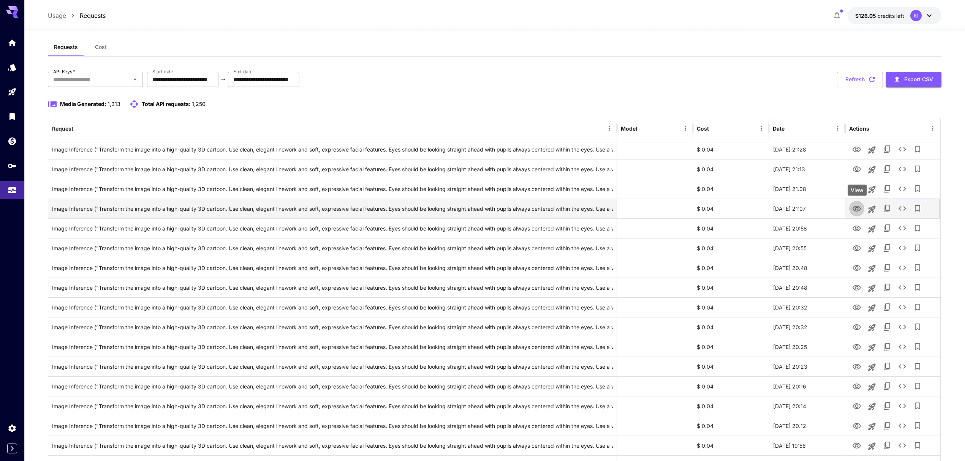
click at [858, 211] on icon "View" at bounding box center [857, 209] width 8 height 6
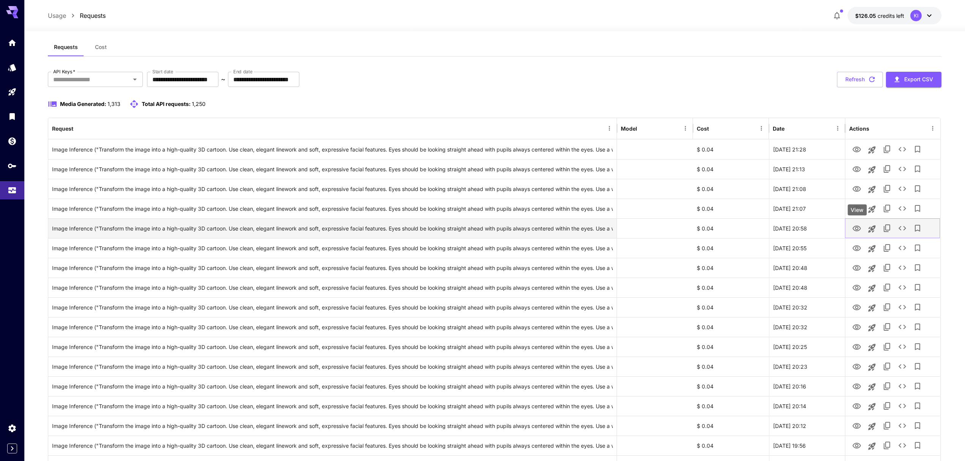
click at [854, 228] on icon "View" at bounding box center [856, 228] width 9 height 9
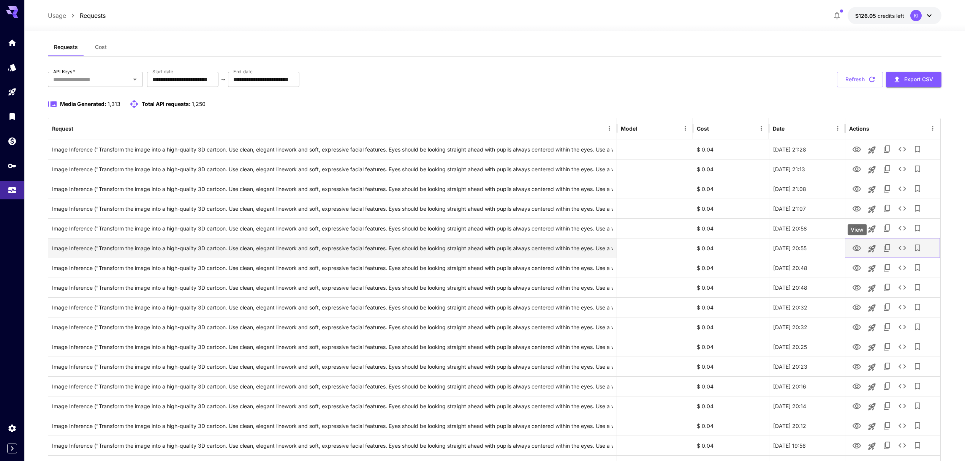
click at [858, 248] on icon "View" at bounding box center [856, 248] width 9 height 9
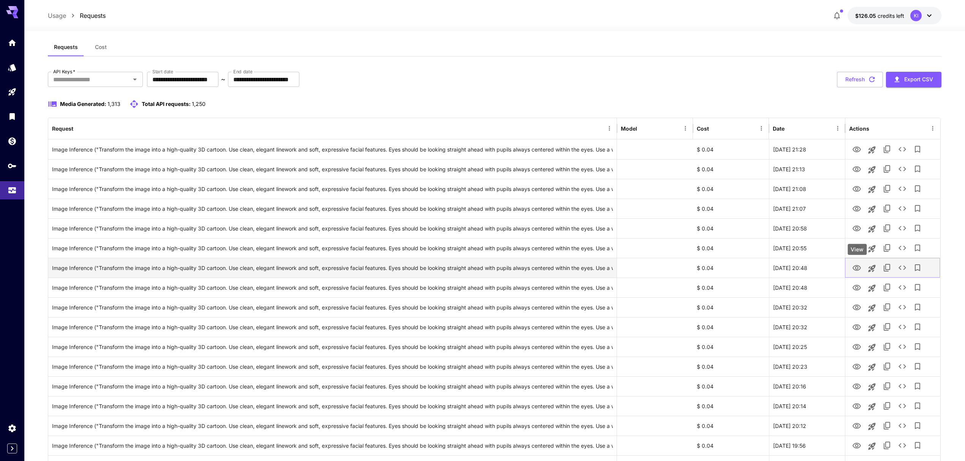
click at [858, 269] on icon "View" at bounding box center [857, 268] width 8 height 6
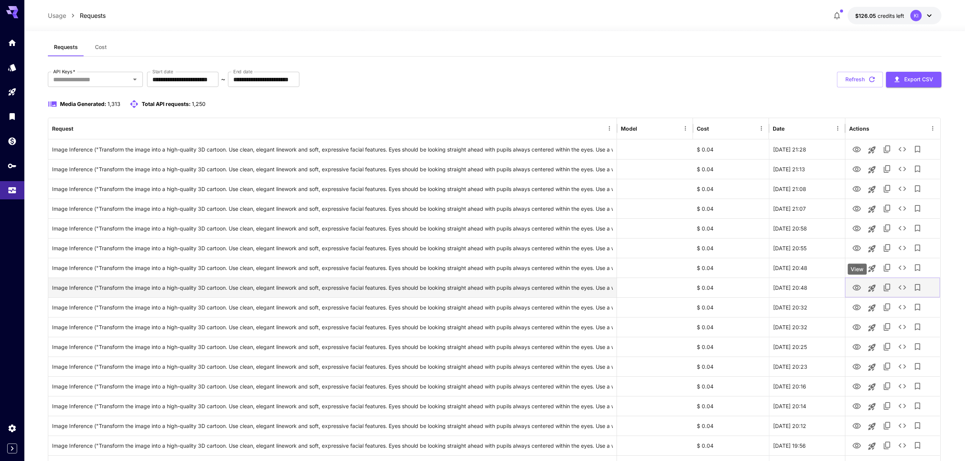
click at [853, 287] on icon "View" at bounding box center [856, 287] width 9 height 9
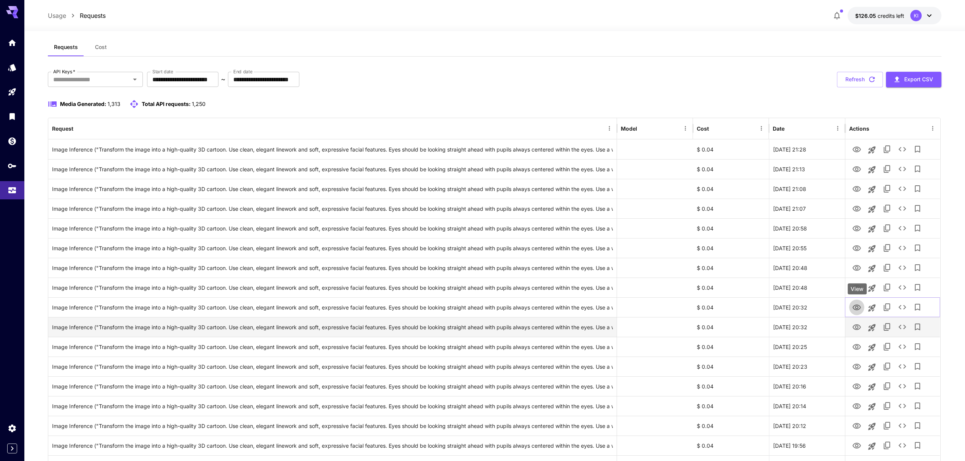
drag, startPoint x: 856, startPoint y: 307, endPoint x: 860, endPoint y: 321, distance: 13.9
click at [856, 307] on icon "View" at bounding box center [857, 308] width 8 height 6
click at [861, 324] on icon "View" at bounding box center [856, 327] width 9 height 9
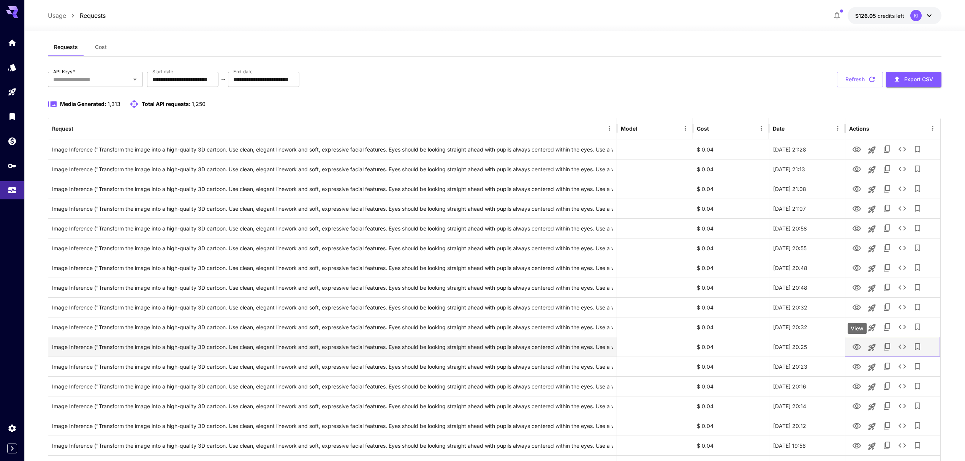
click at [855, 348] on icon "View" at bounding box center [856, 347] width 9 height 9
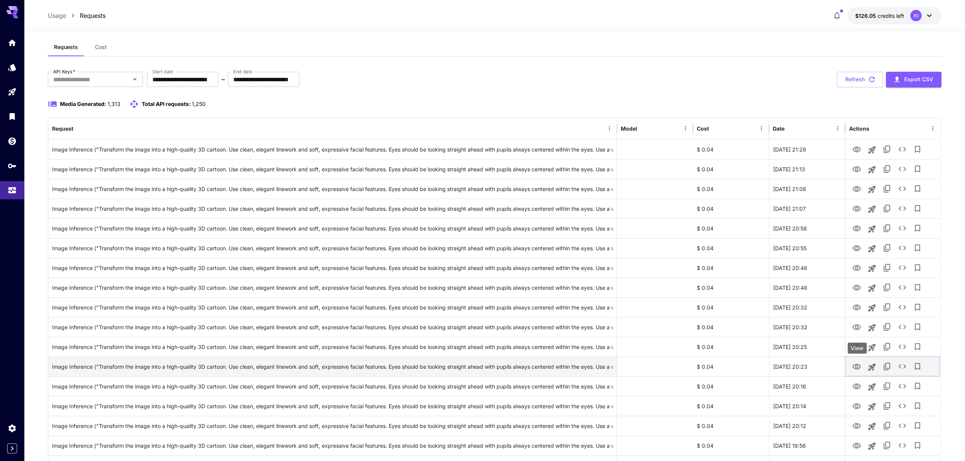
click at [856, 364] on icon "View" at bounding box center [856, 366] width 9 height 9
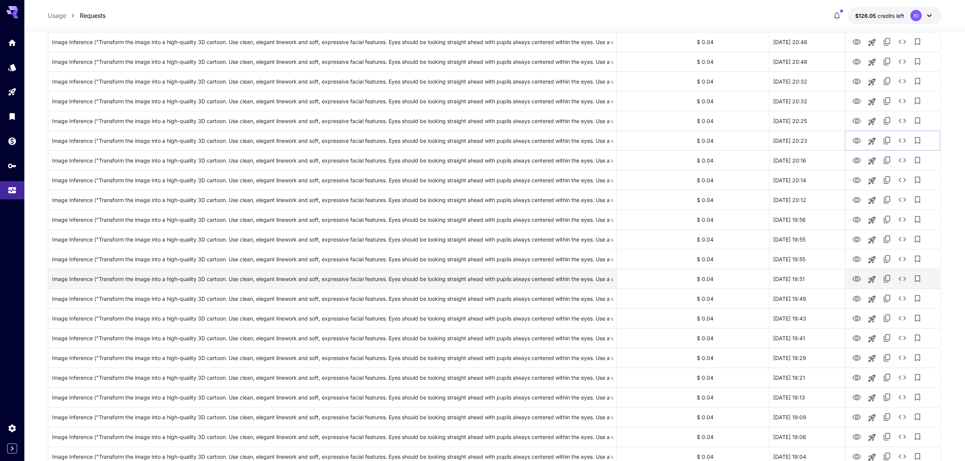
scroll to position [263, 0]
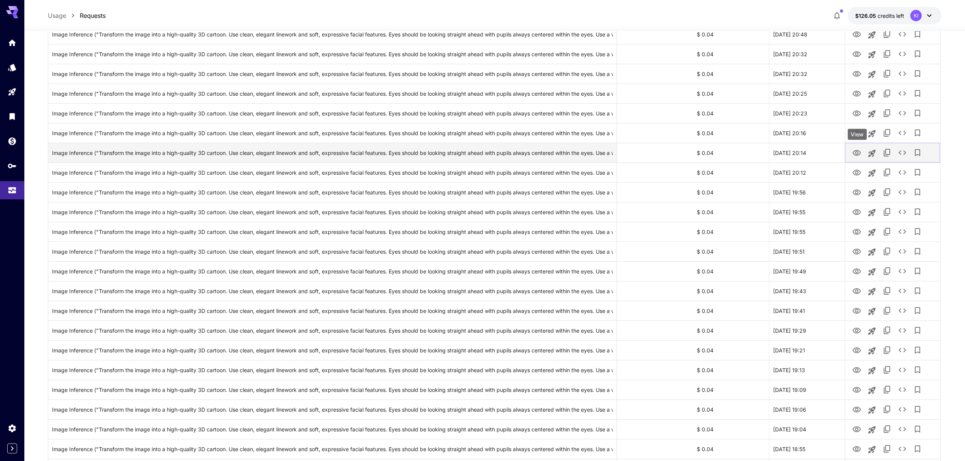
click at [859, 134] on div "View" at bounding box center [857, 134] width 19 height 11
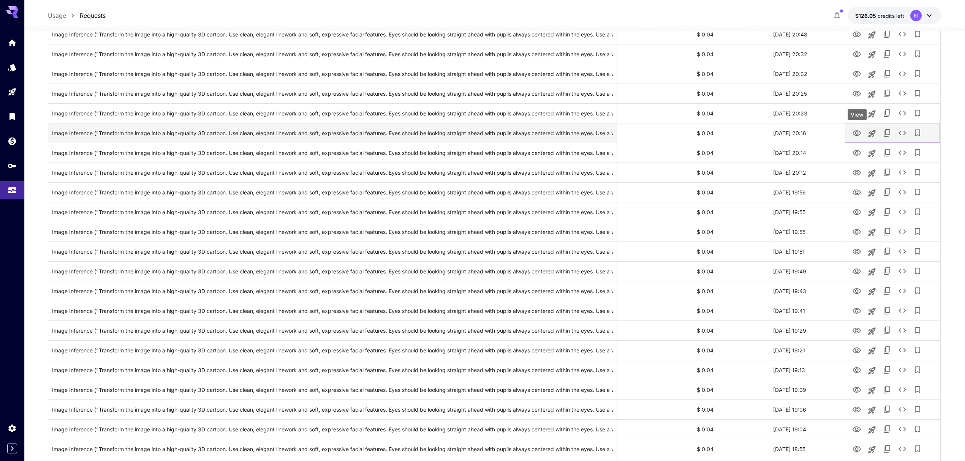
click at [855, 131] on icon "View" at bounding box center [856, 133] width 9 height 9
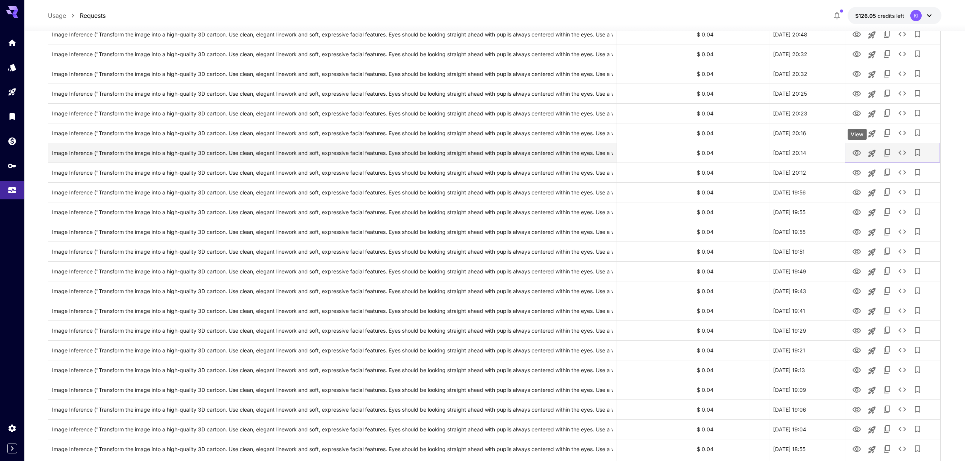
click at [856, 155] on icon "View" at bounding box center [857, 153] width 8 height 6
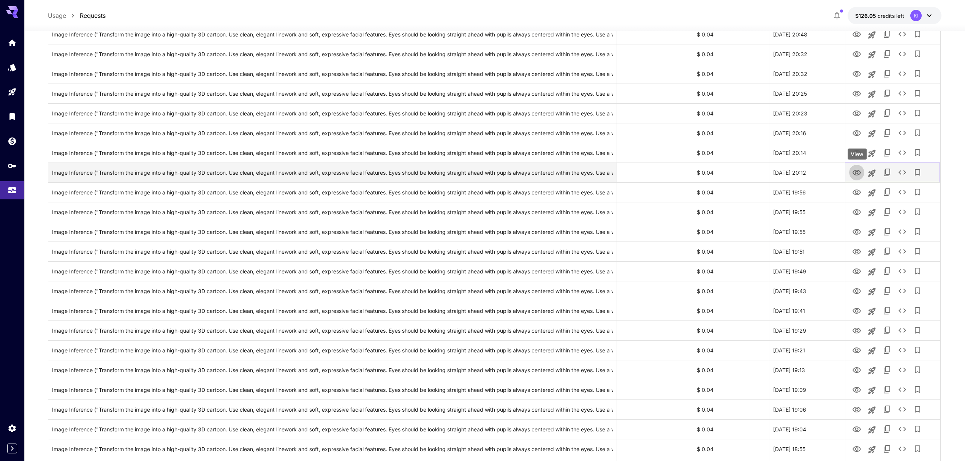
click at [858, 173] on icon "View" at bounding box center [857, 173] width 8 height 6
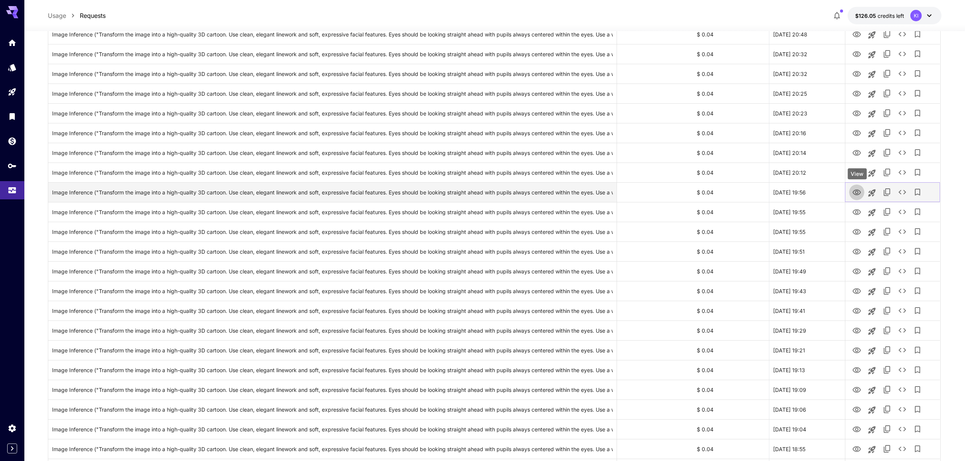
click at [858, 189] on icon "View" at bounding box center [856, 192] width 9 height 9
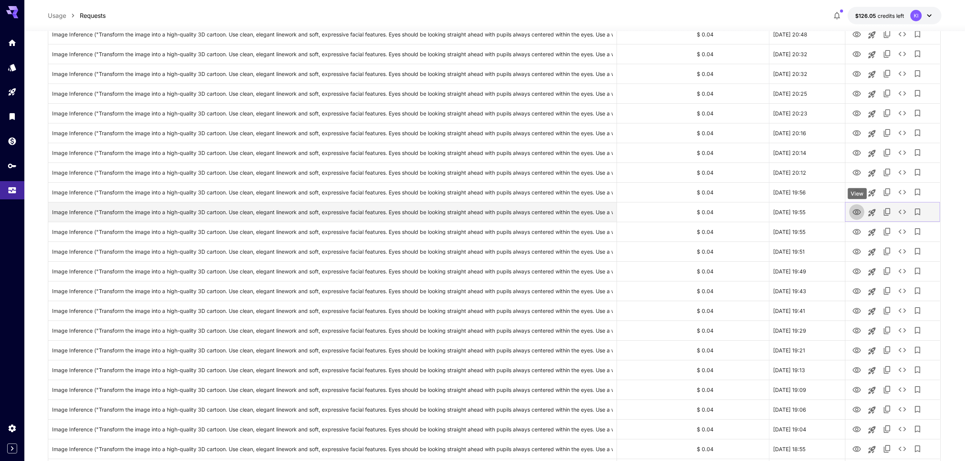
click at [853, 214] on icon "View" at bounding box center [857, 212] width 8 height 6
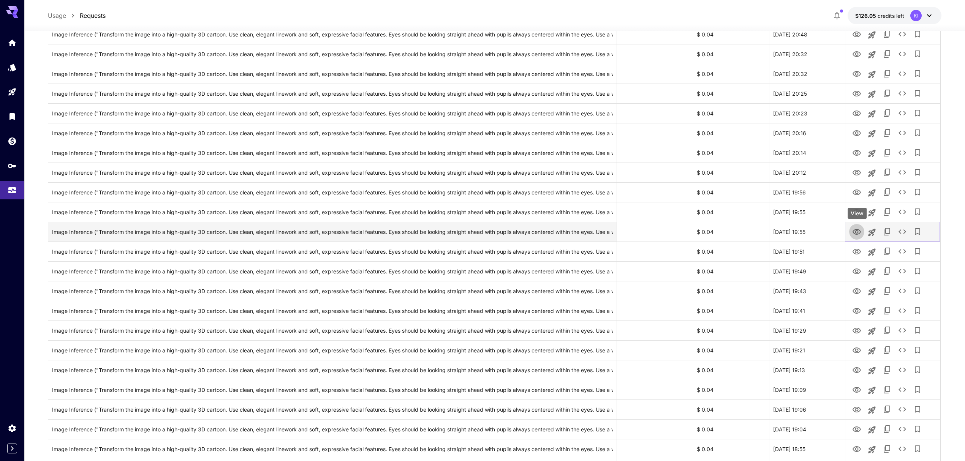
click at [858, 231] on icon "View" at bounding box center [857, 232] width 8 height 6
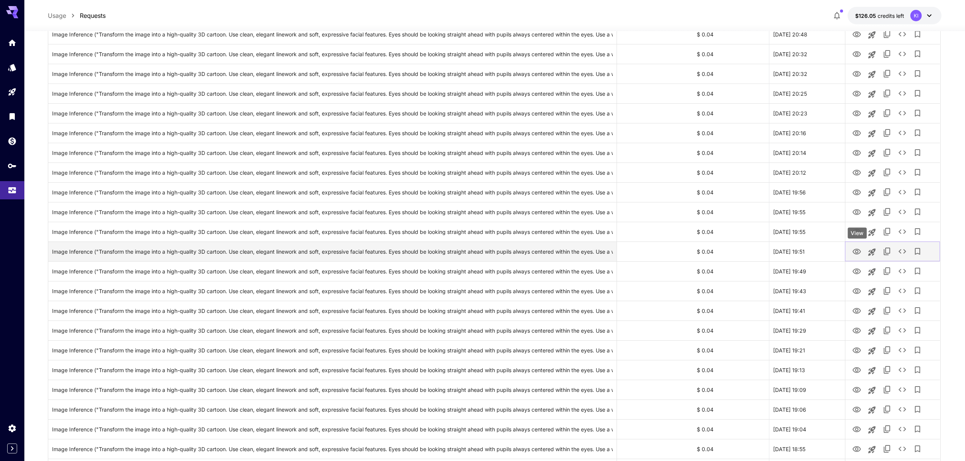
click at [855, 248] on icon "View" at bounding box center [856, 251] width 9 height 9
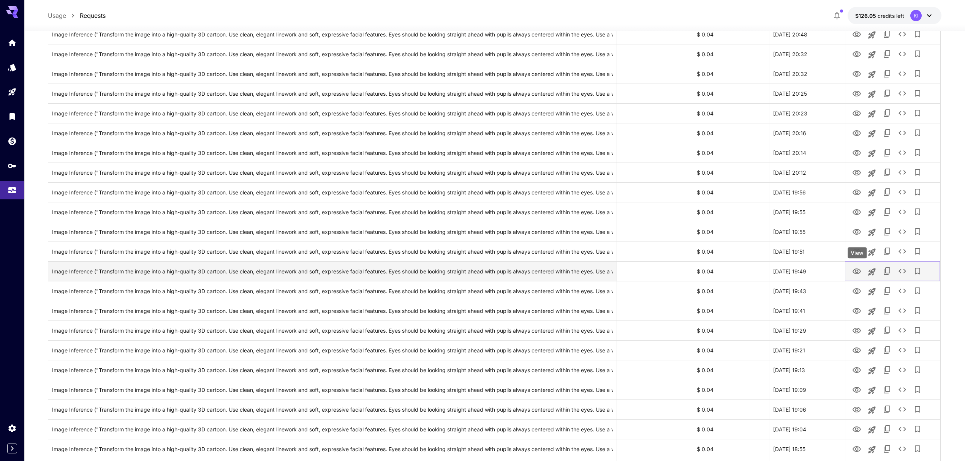
click at [856, 273] on icon "View" at bounding box center [857, 272] width 8 height 6
click at [858, 290] on icon "View" at bounding box center [856, 291] width 9 height 9
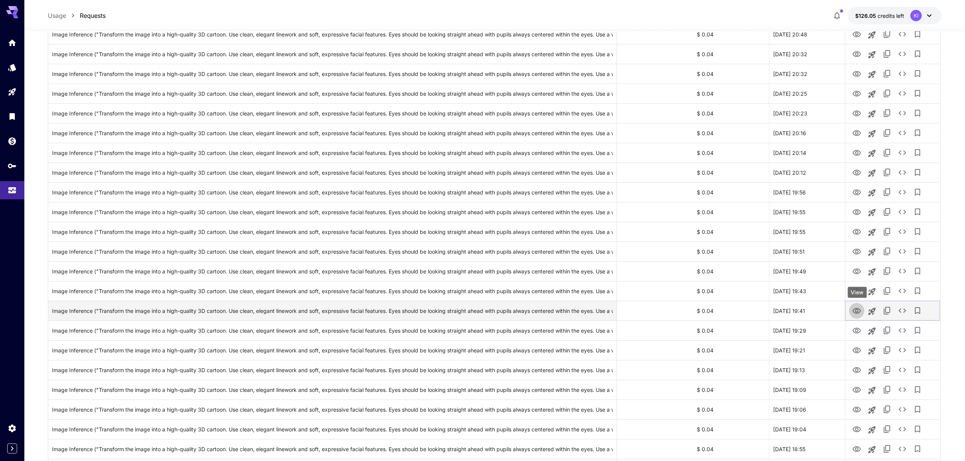
click at [858, 309] on icon "View" at bounding box center [856, 311] width 9 height 9
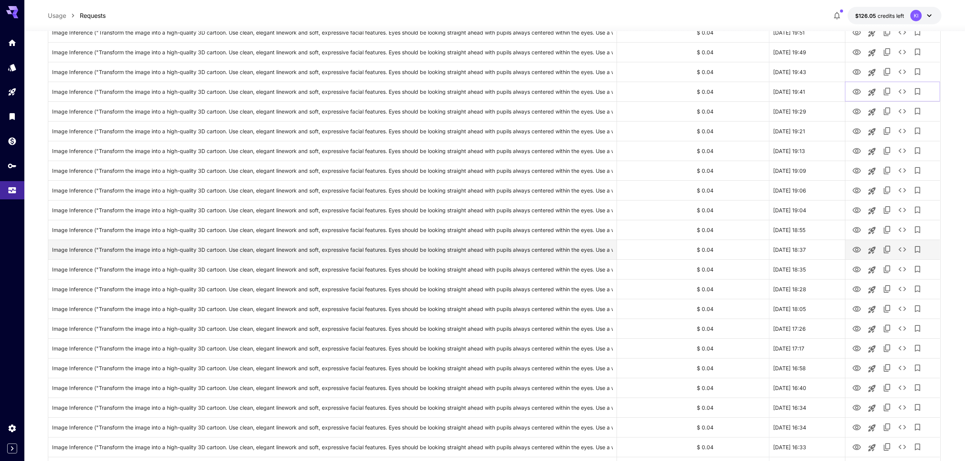
scroll to position [517, 0]
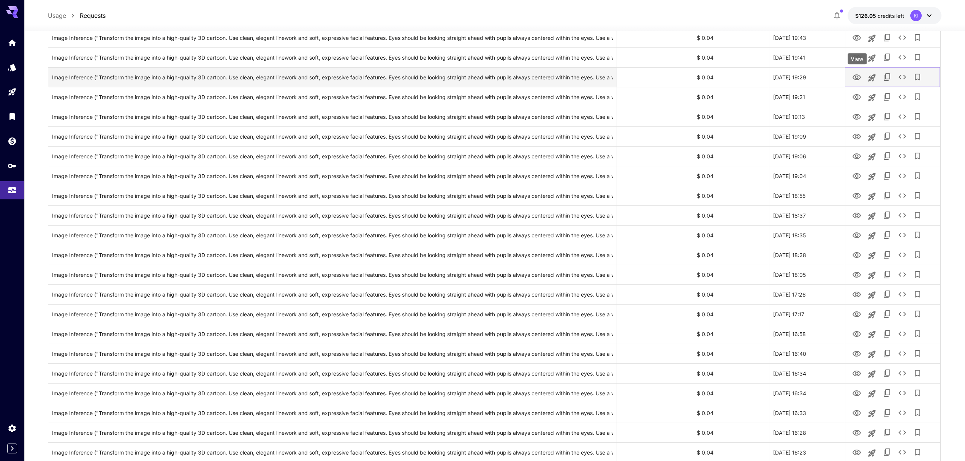
click at [859, 77] on icon "View" at bounding box center [856, 77] width 9 height 9
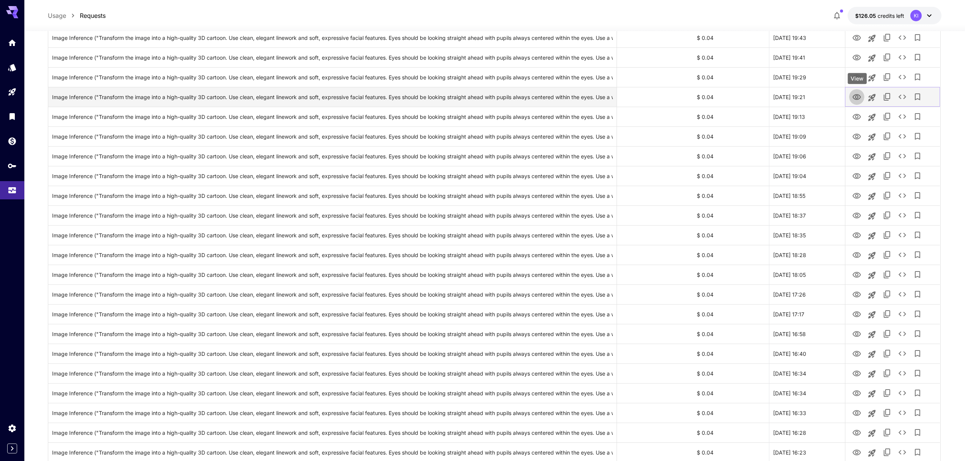
click at [856, 98] on icon "View" at bounding box center [856, 97] width 9 height 9
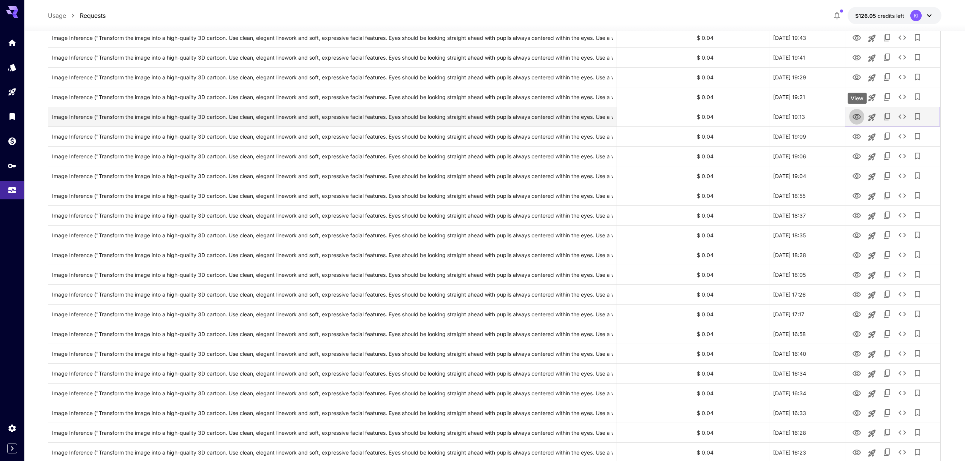
click at [855, 113] on icon "View" at bounding box center [856, 116] width 9 height 9
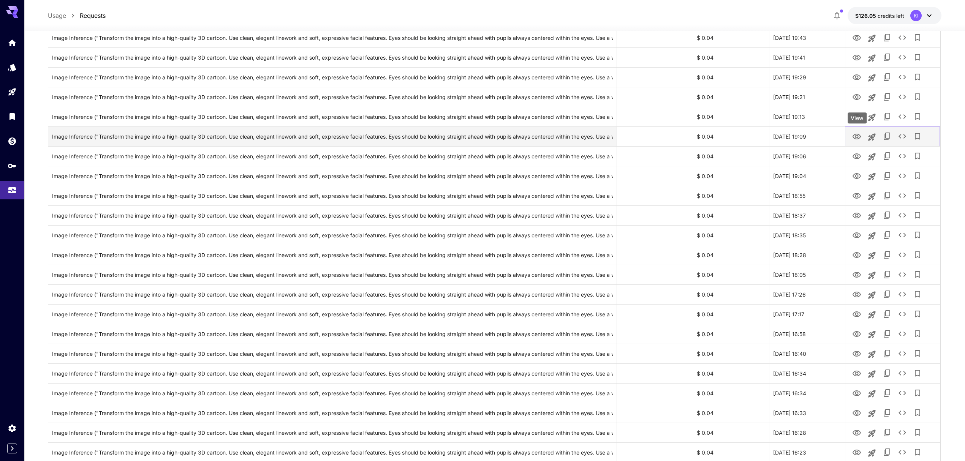
click at [856, 137] on icon "View" at bounding box center [857, 137] width 8 height 6
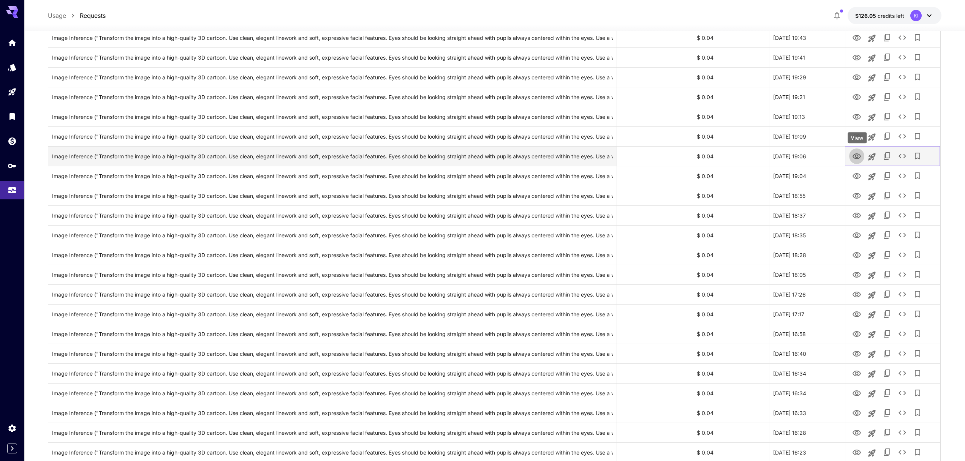
click at [852, 155] on icon "View" at bounding box center [856, 156] width 9 height 9
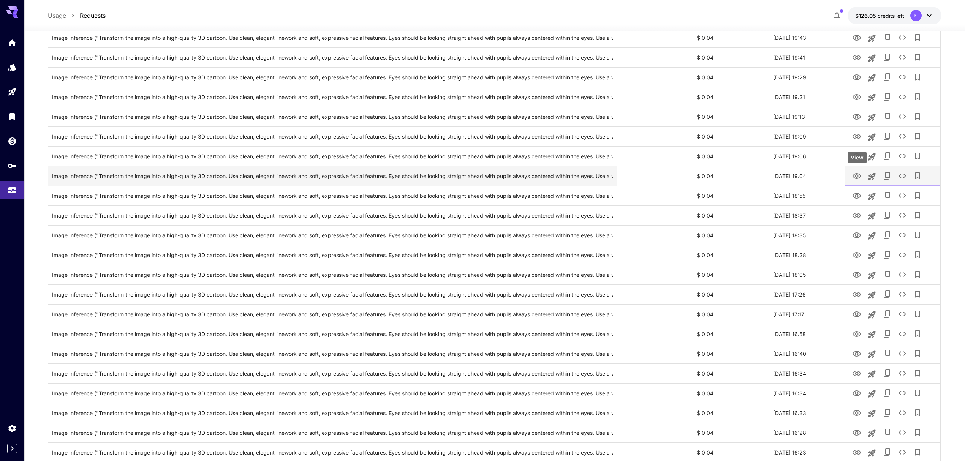
click at [856, 178] on icon "View" at bounding box center [856, 176] width 9 height 9
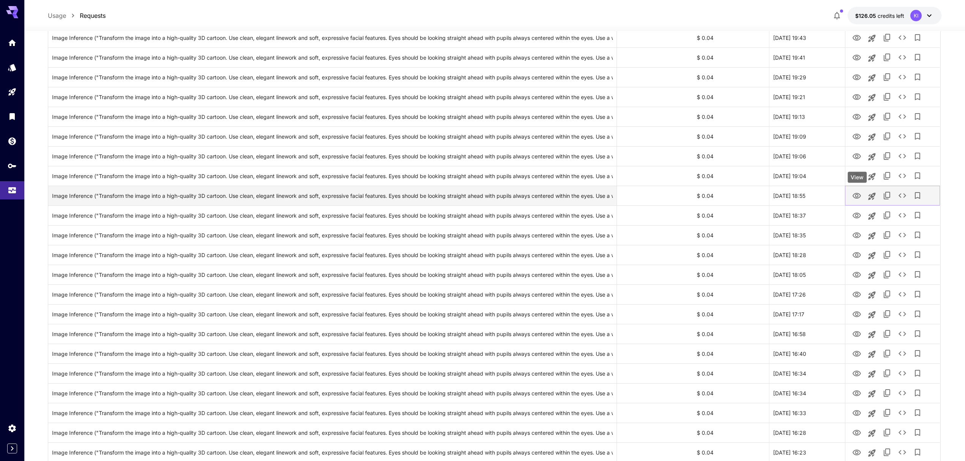
click at [856, 197] on icon "View" at bounding box center [857, 196] width 8 height 6
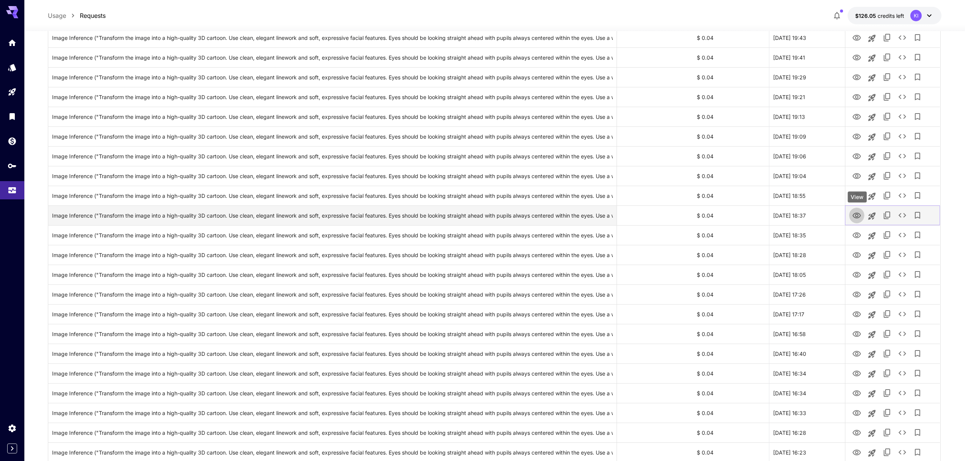
click at [856, 213] on icon "View" at bounding box center [856, 215] width 9 height 9
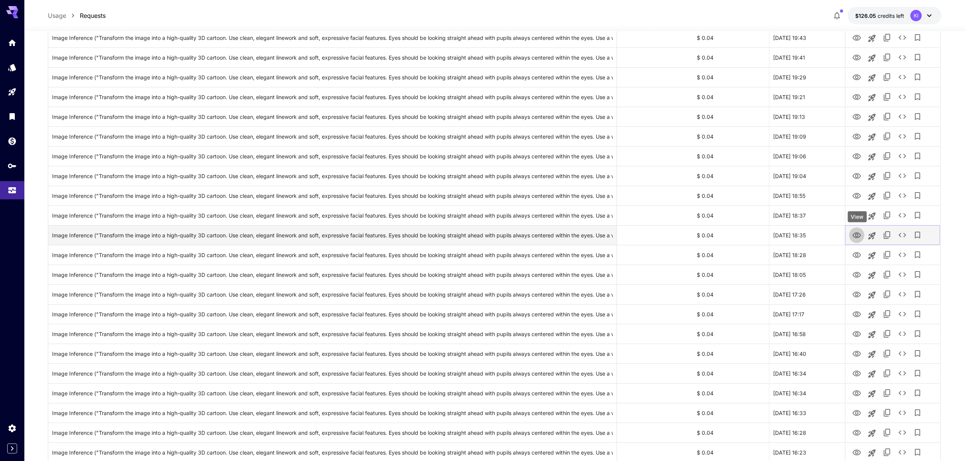
click at [859, 236] on icon "View" at bounding box center [856, 235] width 9 height 9
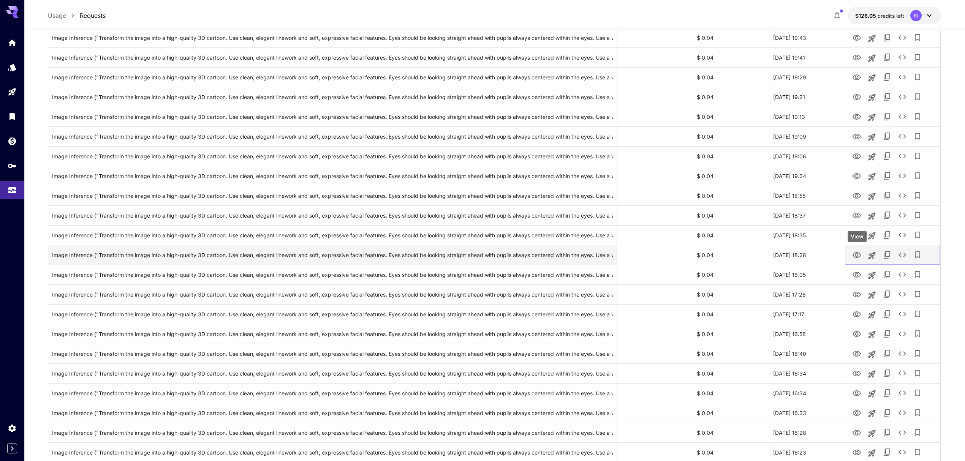
click at [856, 255] on icon "View" at bounding box center [856, 255] width 9 height 9
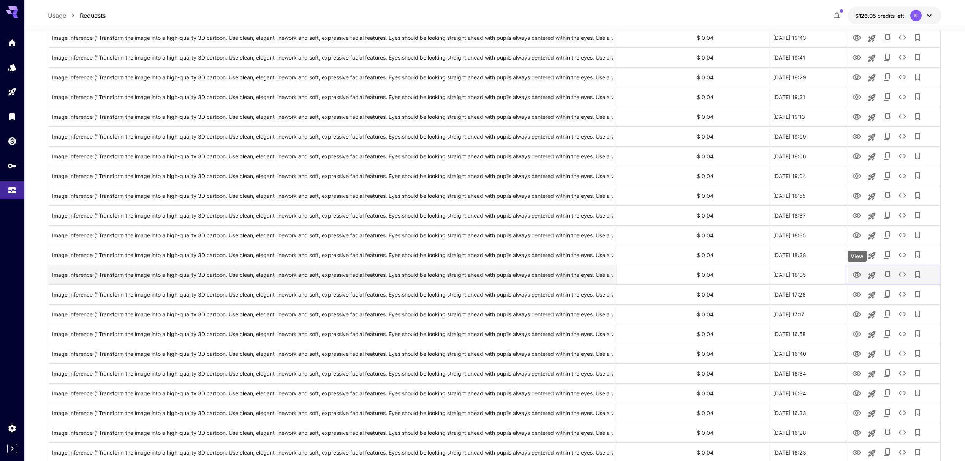
click at [858, 272] on icon "View" at bounding box center [856, 275] width 9 height 9
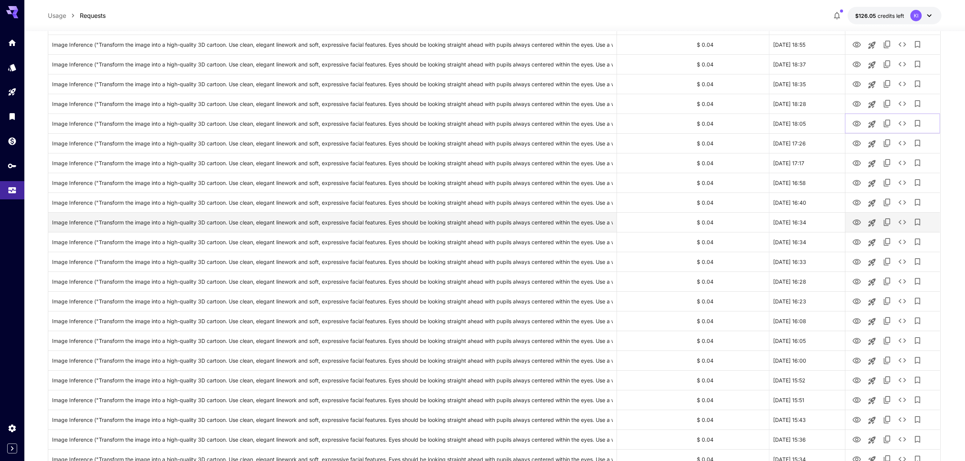
scroll to position [669, 0]
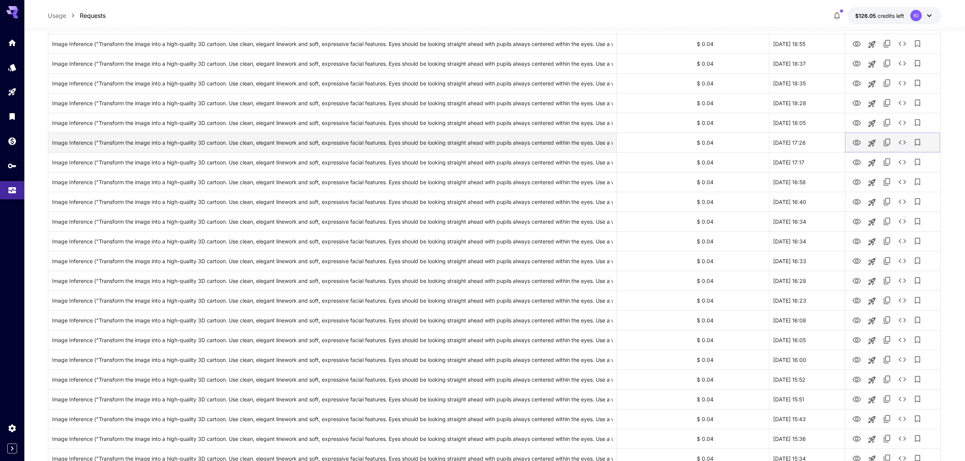
click at [856, 143] on icon "View" at bounding box center [856, 142] width 9 height 9
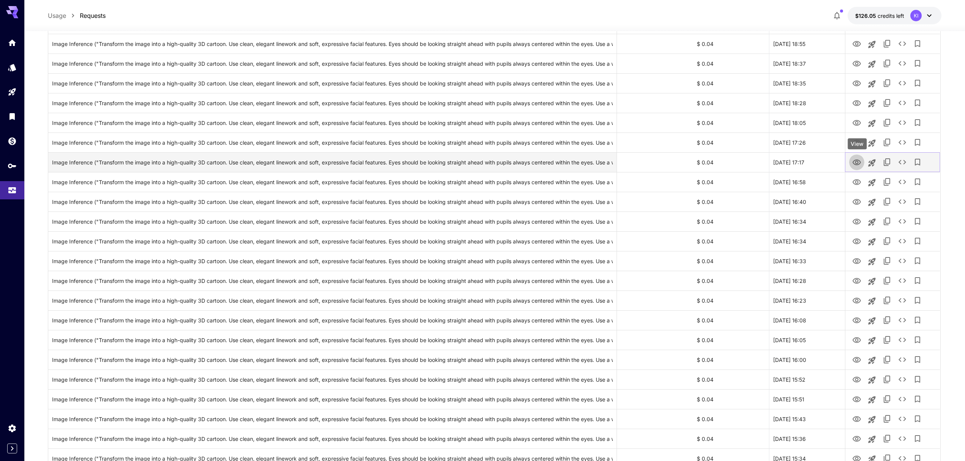
click at [852, 166] on icon "View" at bounding box center [856, 162] width 9 height 9
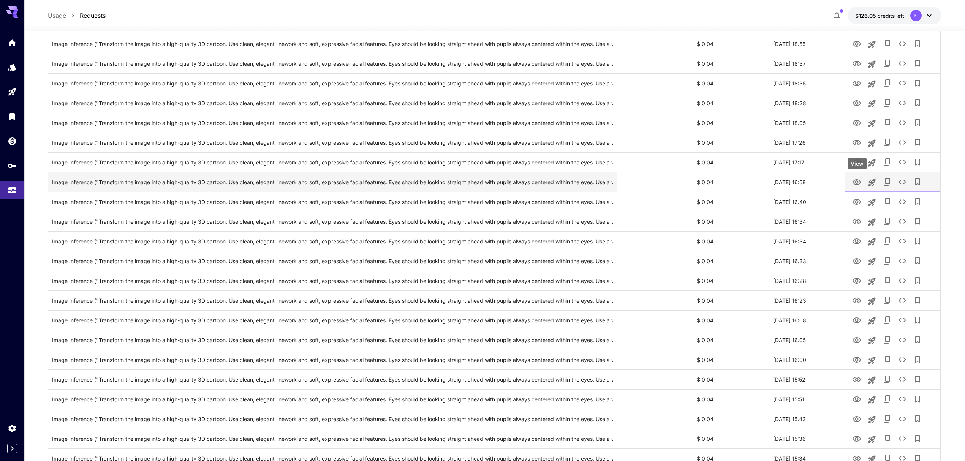
click at [856, 186] on icon "View" at bounding box center [856, 182] width 9 height 9
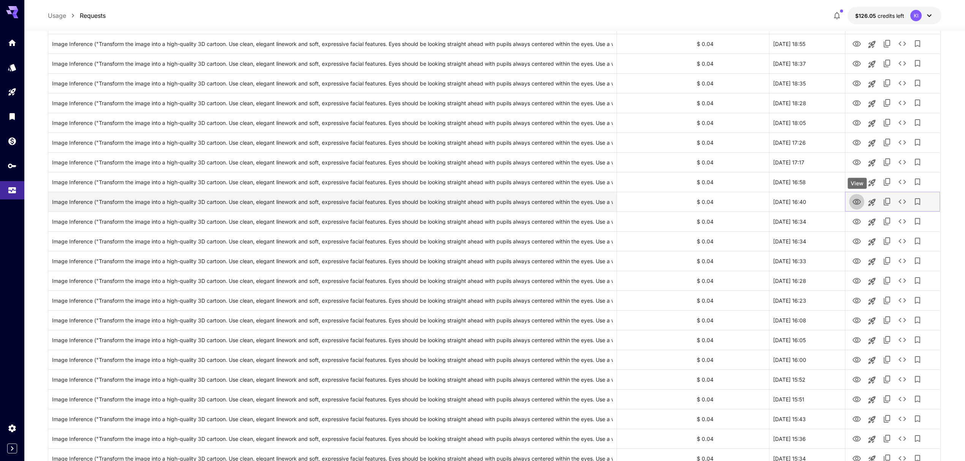
click at [853, 202] on icon "View" at bounding box center [857, 202] width 8 height 6
click at [856, 216] on button "View" at bounding box center [856, 222] width 15 height 16
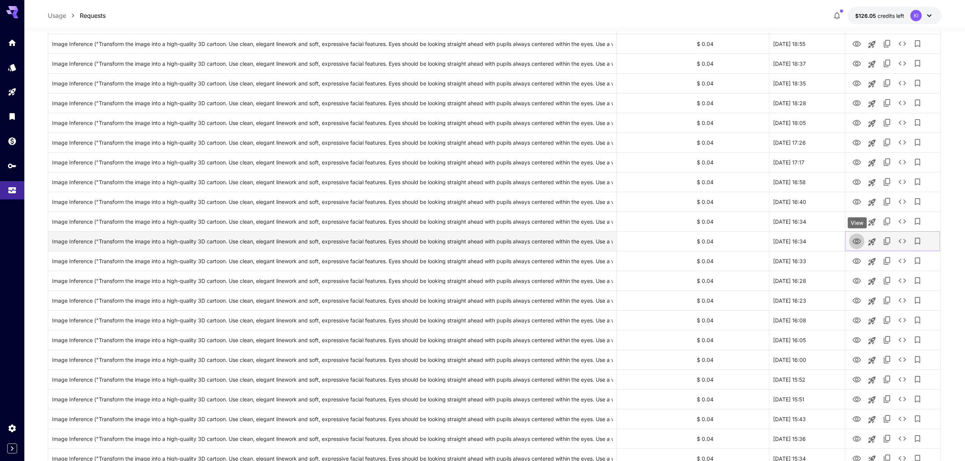
click at [857, 234] on button "View" at bounding box center [856, 241] width 15 height 16
click at [855, 241] on icon "View" at bounding box center [856, 241] width 9 height 9
click at [855, 261] on icon "View" at bounding box center [856, 261] width 9 height 9
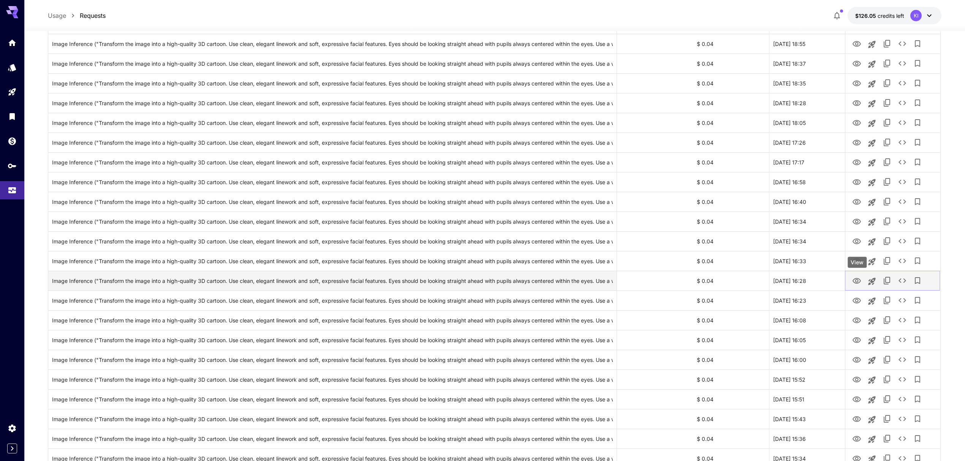
click at [857, 283] on icon "View" at bounding box center [856, 281] width 9 height 9
click at [858, 303] on icon "View" at bounding box center [856, 300] width 9 height 9
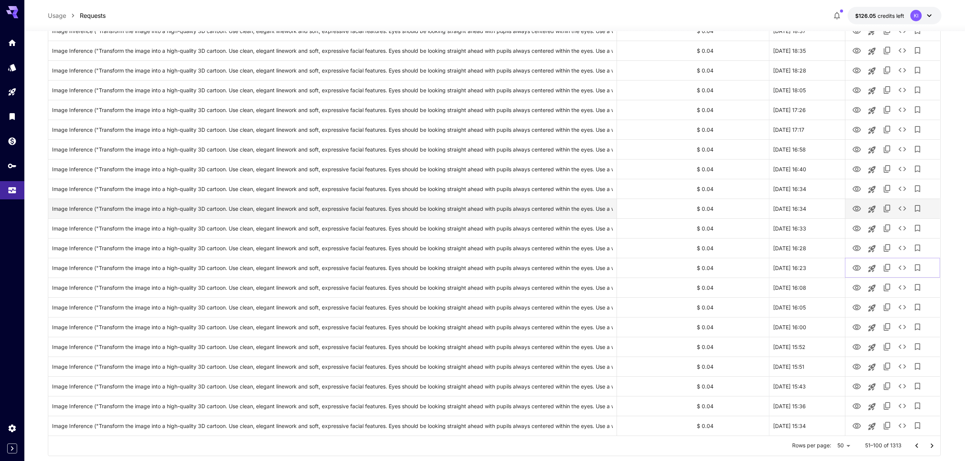
scroll to position [719, 0]
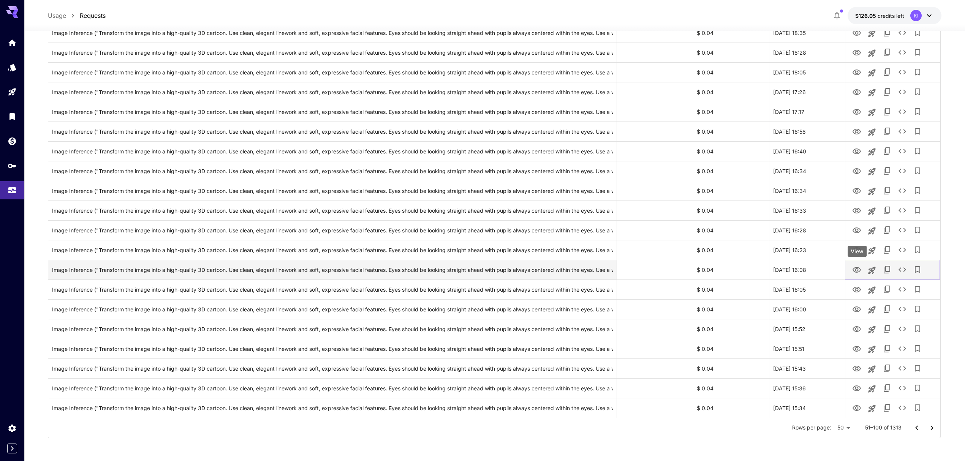
click at [858, 271] on icon "View" at bounding box center [857, 270] width 8 height 6
click at [855, 287] on icon "View" at bounding box center [856, 289] width 9 height 9
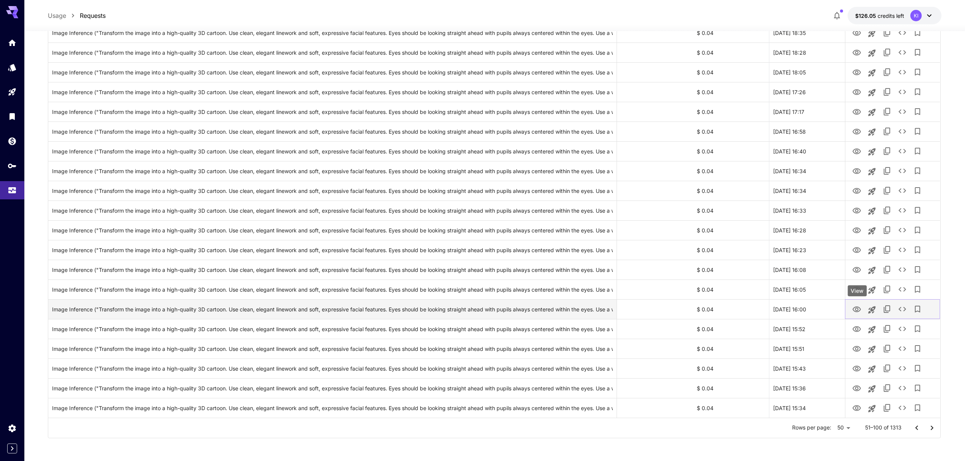
click at [856, 310] on icon "View" at bounding box center [856, 309] width 9 height 9
click at [857, 328] on icon "View" at bounding box center [856, 329] width 9 height 9
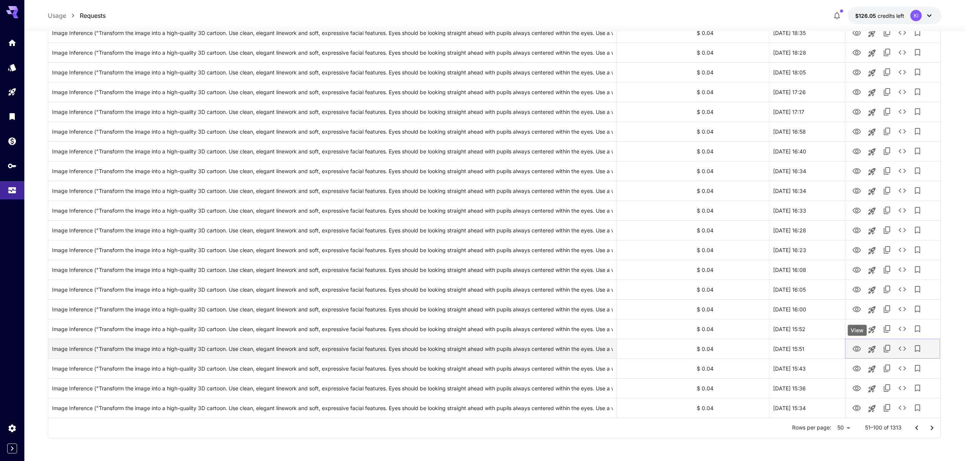
click at [855, 349] on icon "View" at bounding box center [856, 349] width 9 height 9
click at [856, 363] on button "View" at bounding box center [856, 369] width 15 height 16
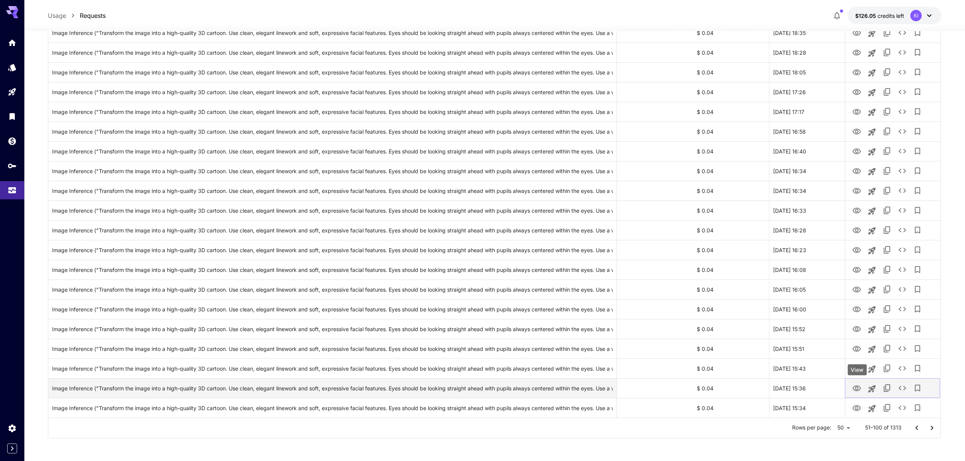
click at [856, 387] on icon "View" at bounding box center [857, 389] width 8 height 6
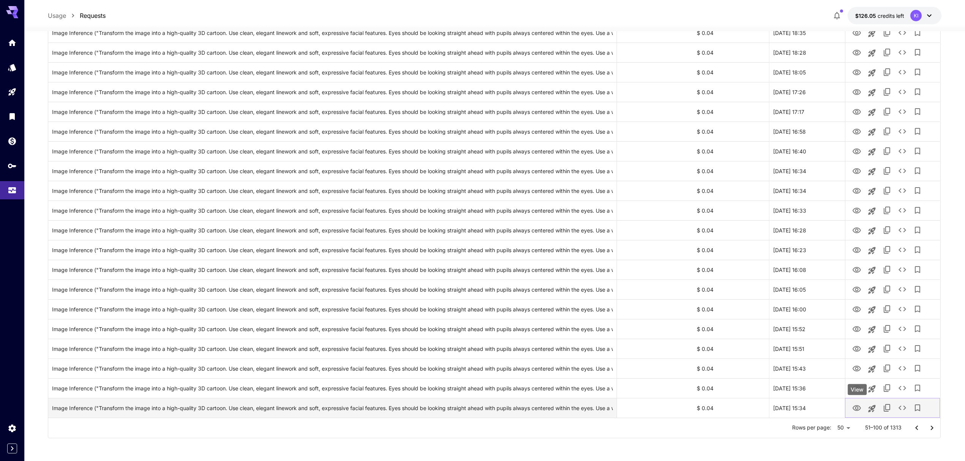
click at [856, 402] on button "View" at bounding box center [856, 408] width 15 height 16
click at [859, 408] on icon "View" at bounding box center [857, 408] width 8 height 6
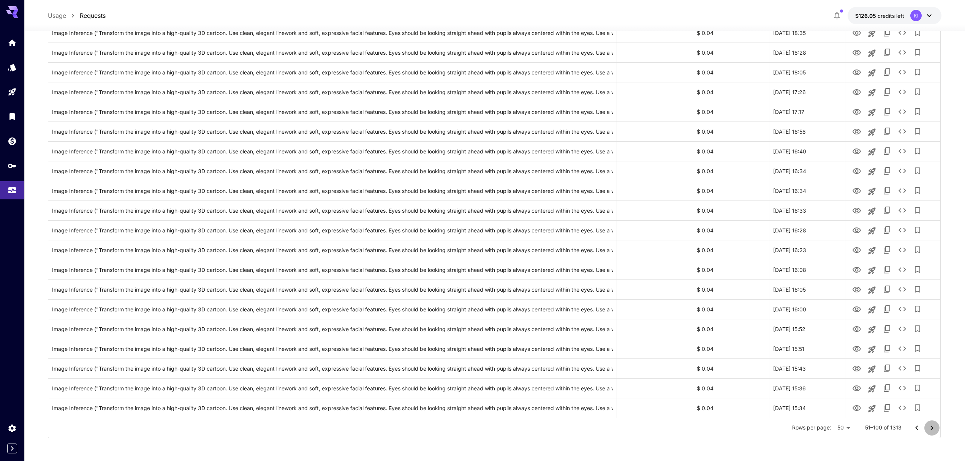
click at [933, 429] on icon "Go to next page" at bounding box center [932, 428] width 9 height 9
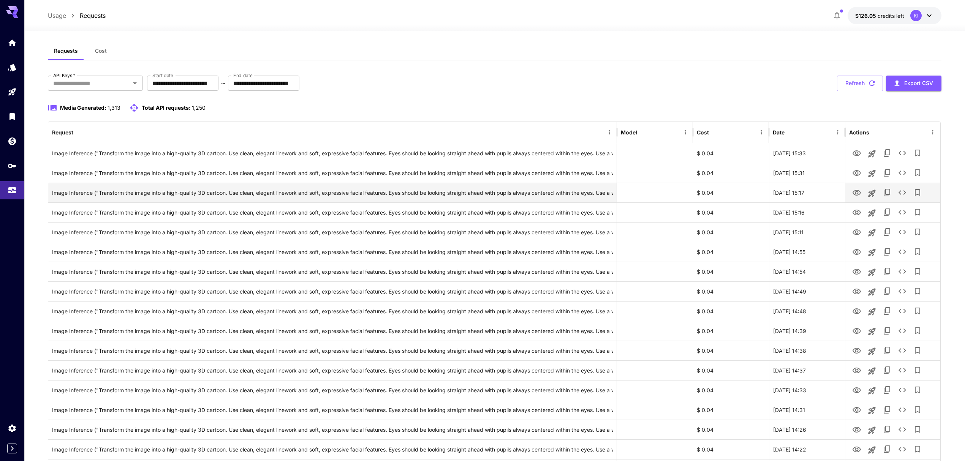
scroll to position [0, 0]
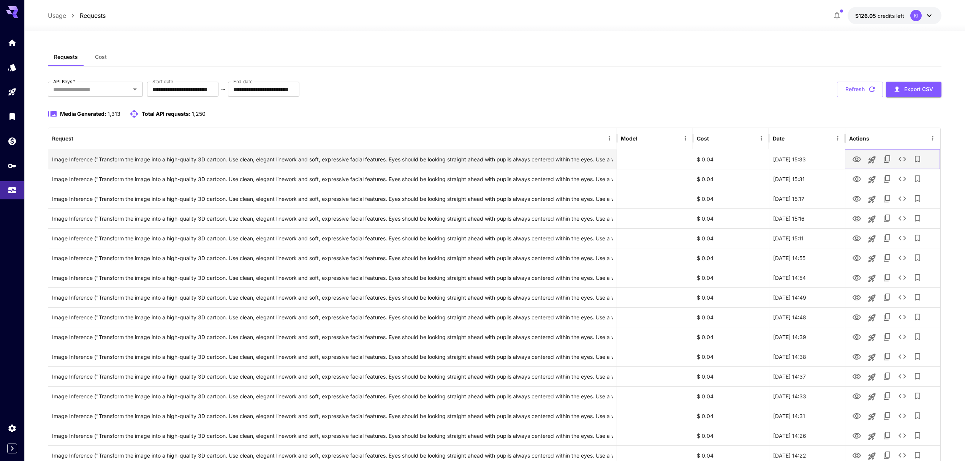
click at [856, 158] on icon "View" at bounding box center [857, 160] width 8 height 6
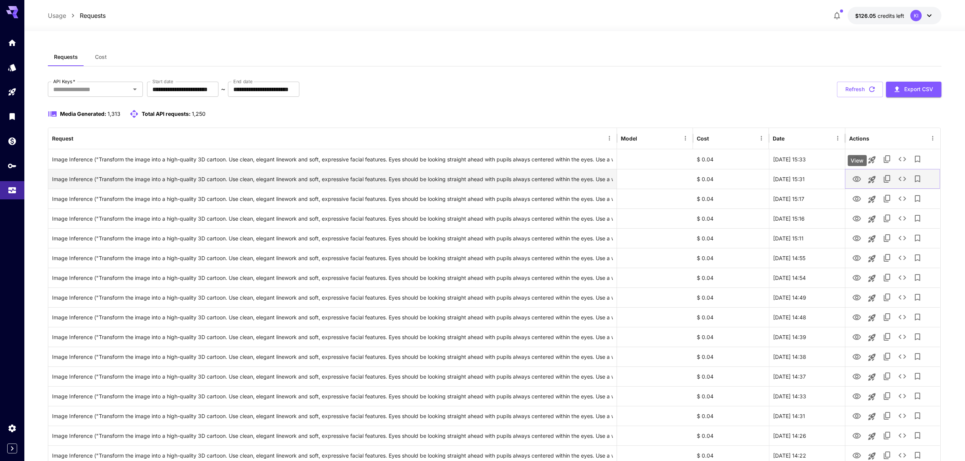
click at [856, 183] on icon "View" at bounding box center [856, 179] width 9 height 9
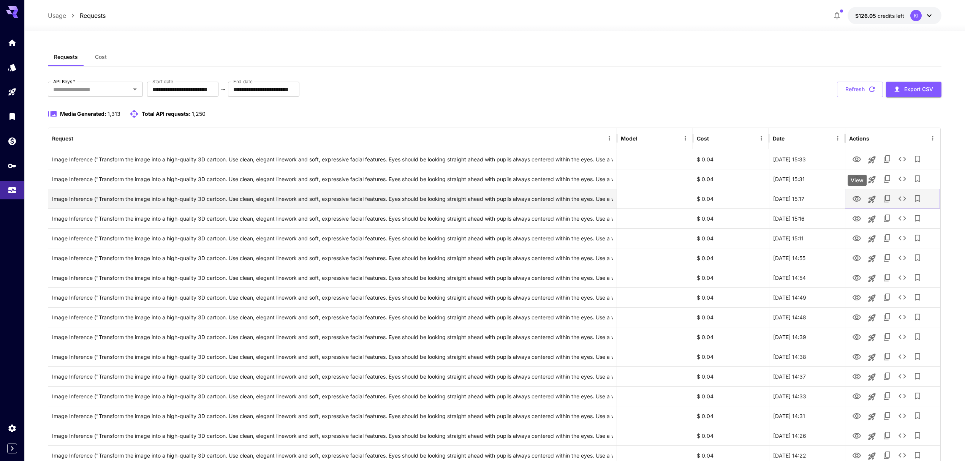
click at [858, 201] on icon "View" at bounding box center [856, 199] width 9 height 9
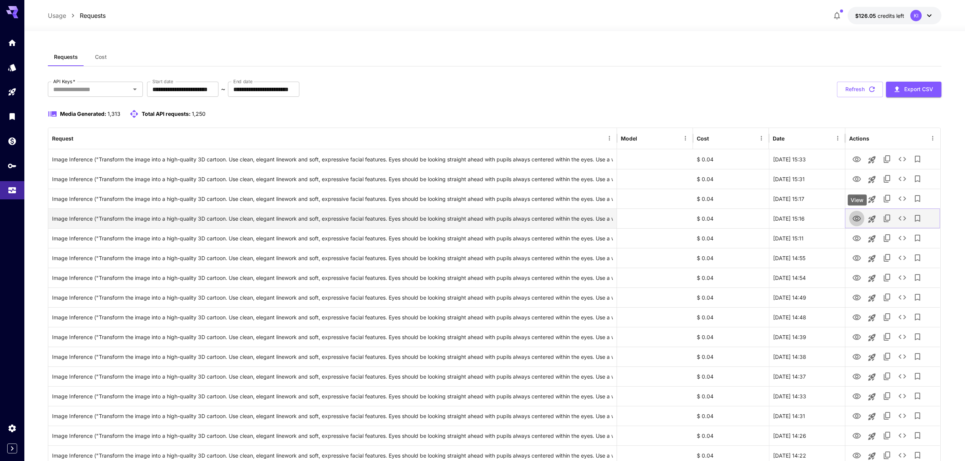
click at [855, 216] on icon "View" at bounding box center [856, 218] width 9 height 9
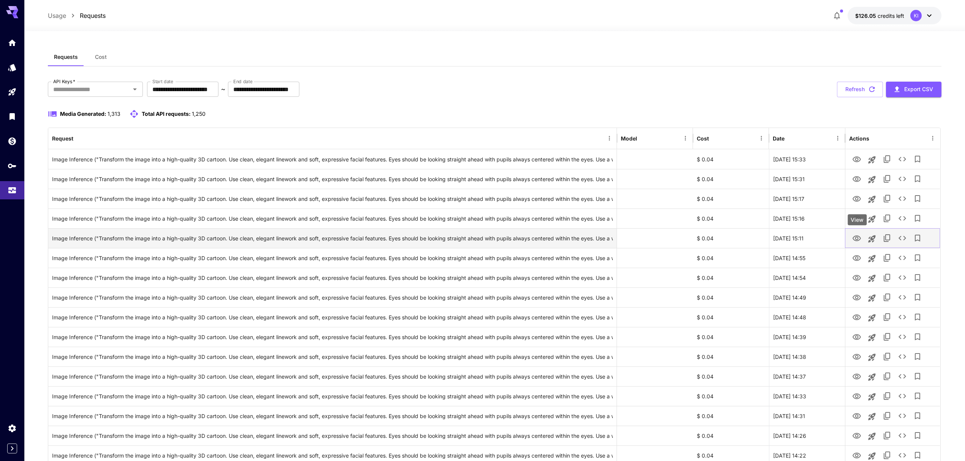
click at [859, 242] on icon "View" at bounding box center [856, 238] width 9 height 9
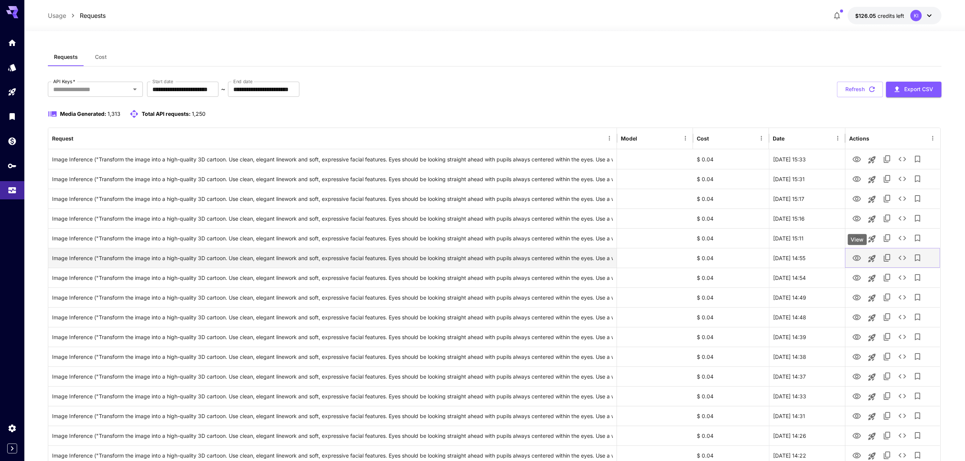
click at [859, 256] on icon "View" at bounding box center [856, 258] width 9 height 9
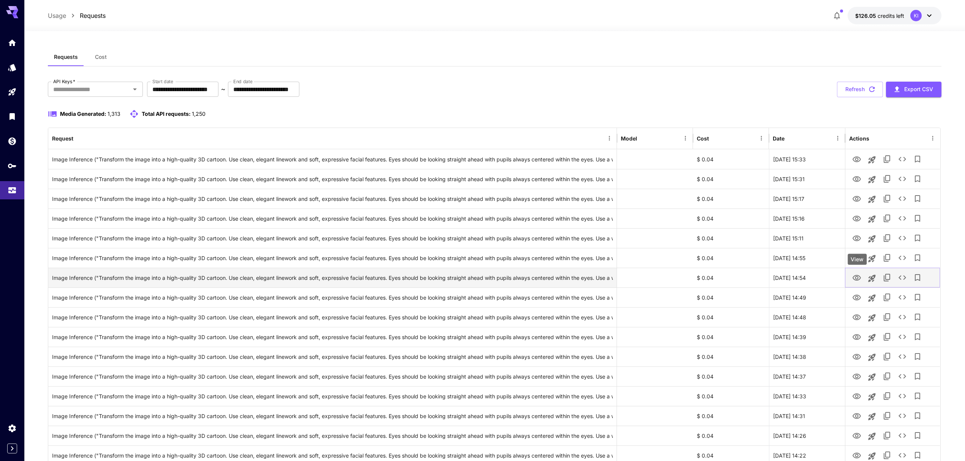
click at [859, 280] on icon "View" at bounding box center [857, 278] width 8 height 6
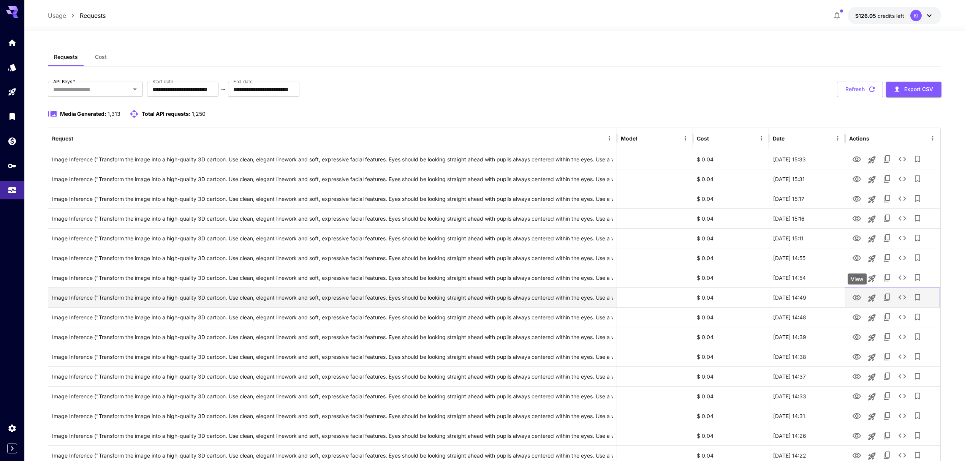
click at [857, 292] on button "View" at bounding box center [856, 298] width 15 height 16
click at [855, 296] on icon "View" at bounding box center [857, 298] width 8 height 6
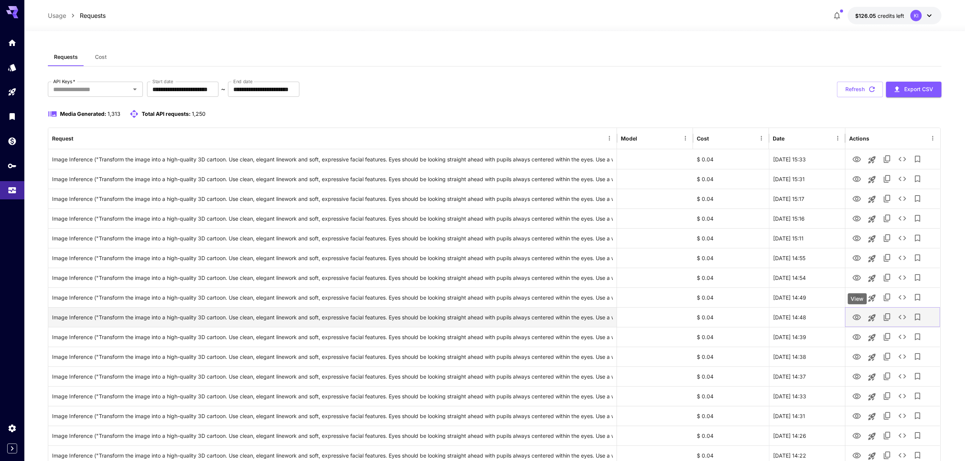
click at [856, 318] on icon "View" at bounding box center [856, 317] width 9 height 9
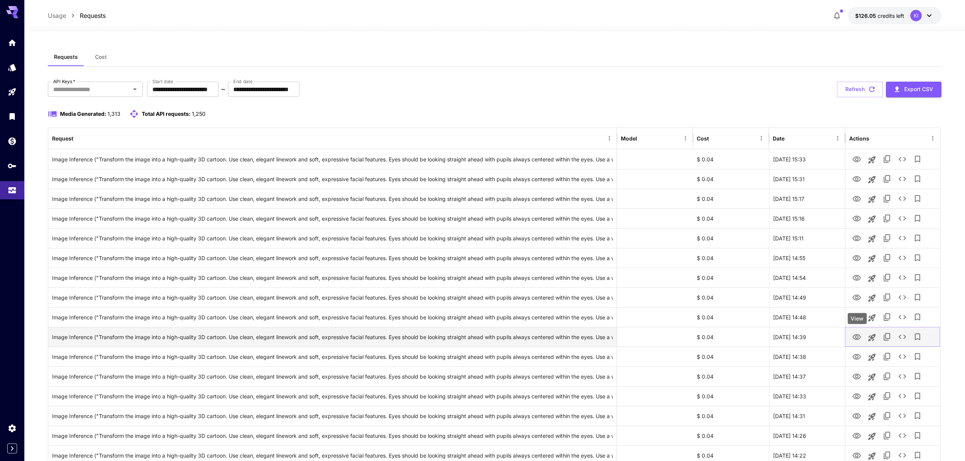
click at [859, 336] on icon "View" at bounding box center [857, 337] width 8 height 6
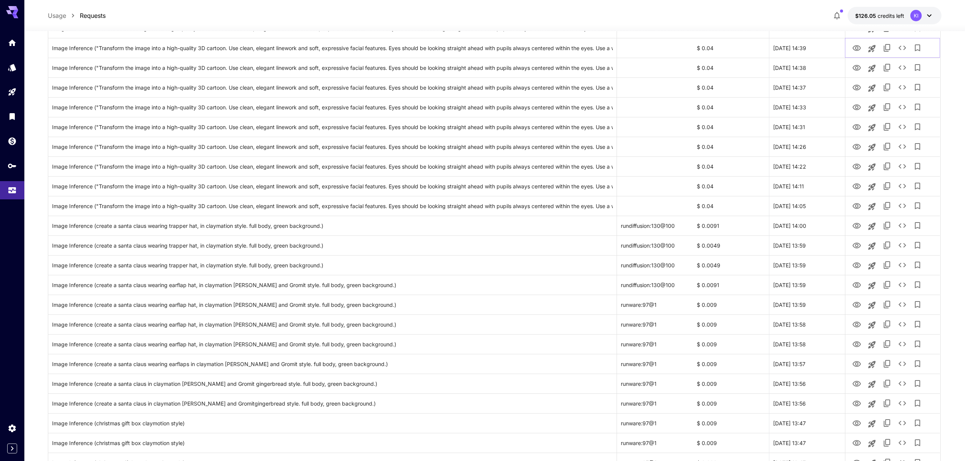
scroll to position [203, 0]
